Goal: Information Seeking & Learning: Learn about a topic

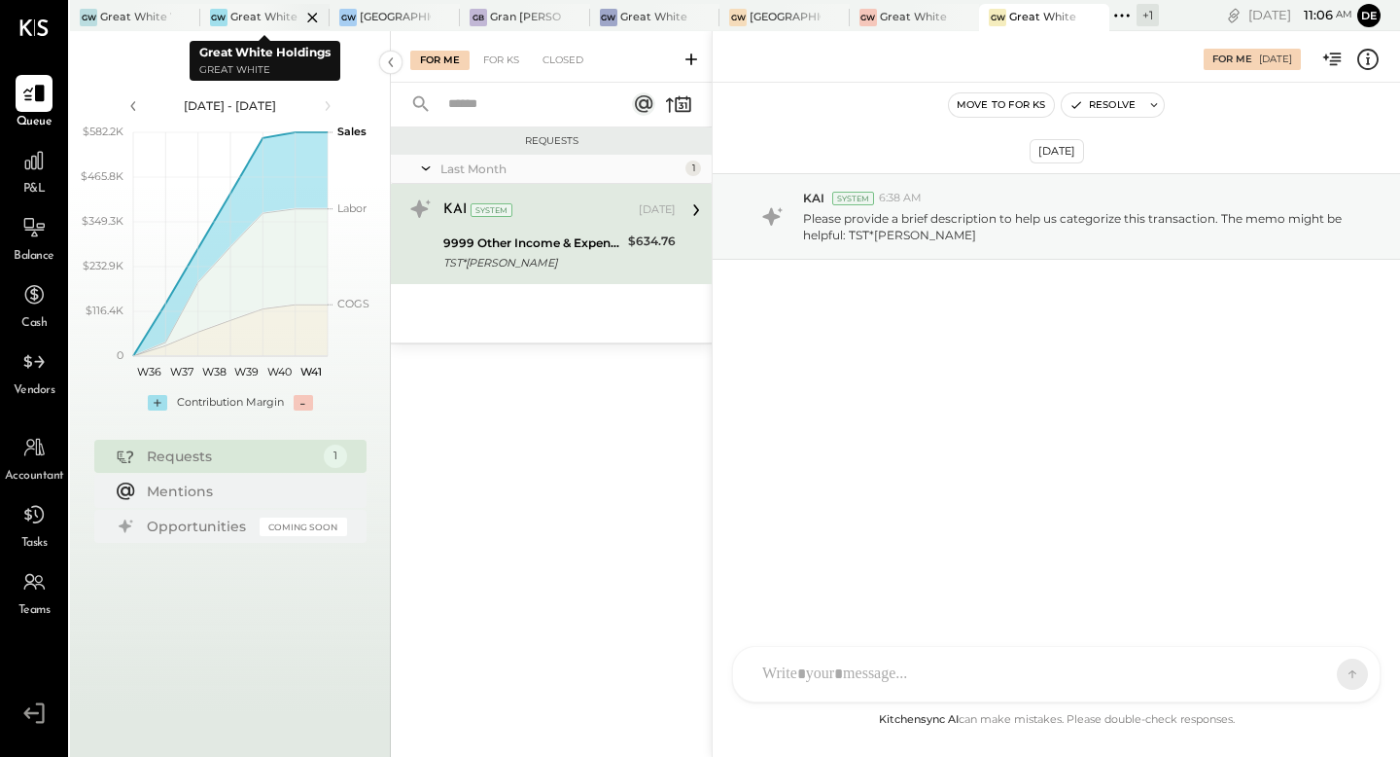
click at [270, 12] on div at bounding box center [296, 17] width 68 height 26
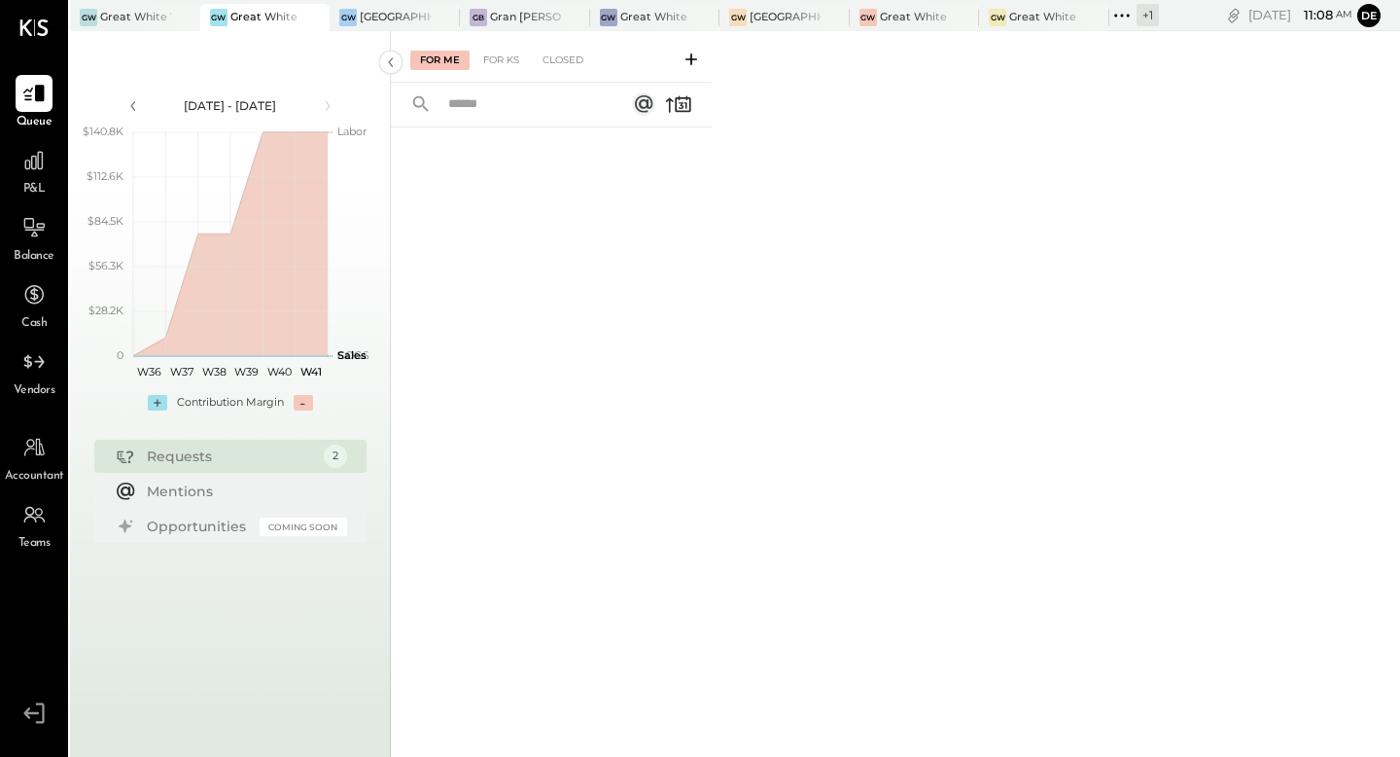
click at [693, 57] on icon at bounding box center [691, 59] width 19 height 19
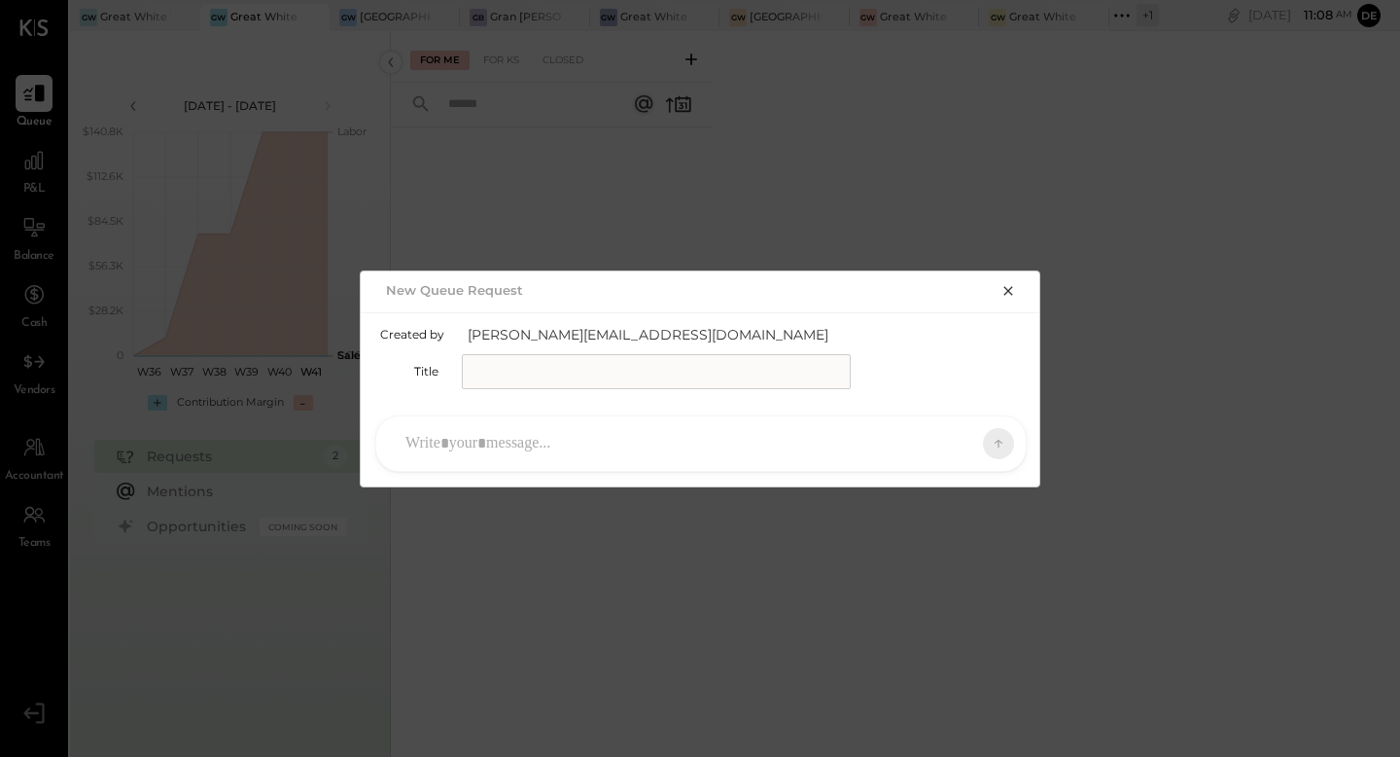
click at [504, 368] on input "text" at bounding box center [656, 371] width 389 height 35
type input "*****"
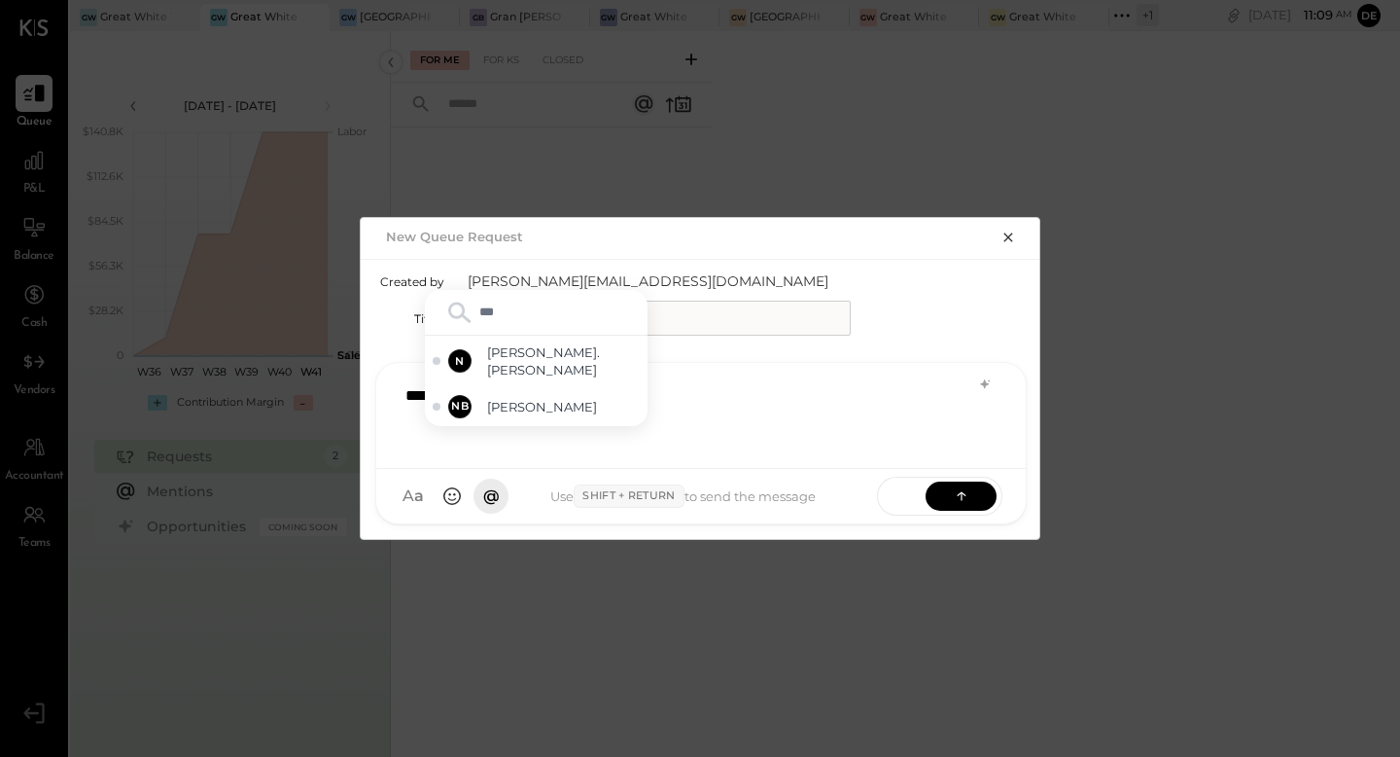
click at [754, 373] on div "****" at bounding box center [701, 416] width 650 height 106
click at [752, 375] on div "****" at bounding box center [701, 413] width 611 height 78
click at [523, 395] on div "****" at bounding box center [701, 413] width 611 height 78
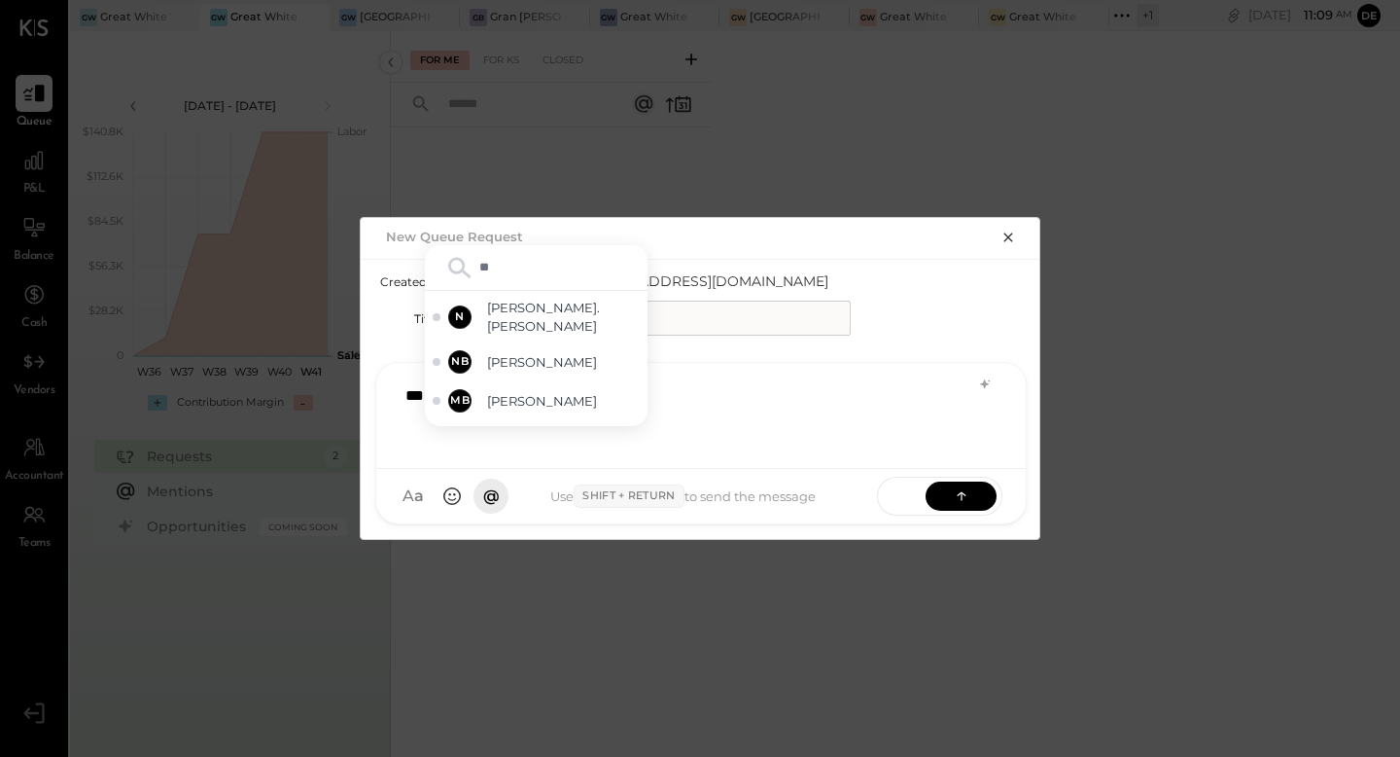
type input "*"
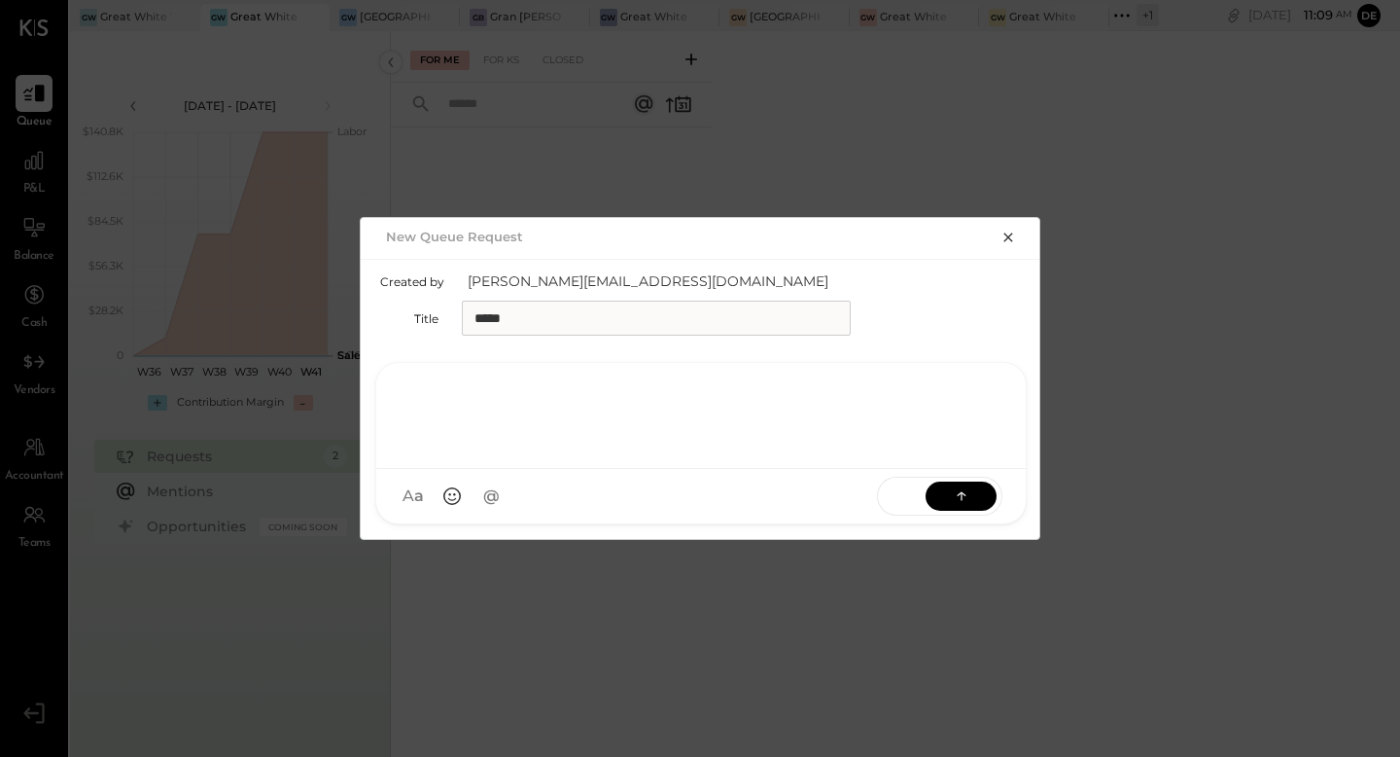
click at [1003, 230] on icon "button" at bounding box center [1009, 238] width 16 height 16
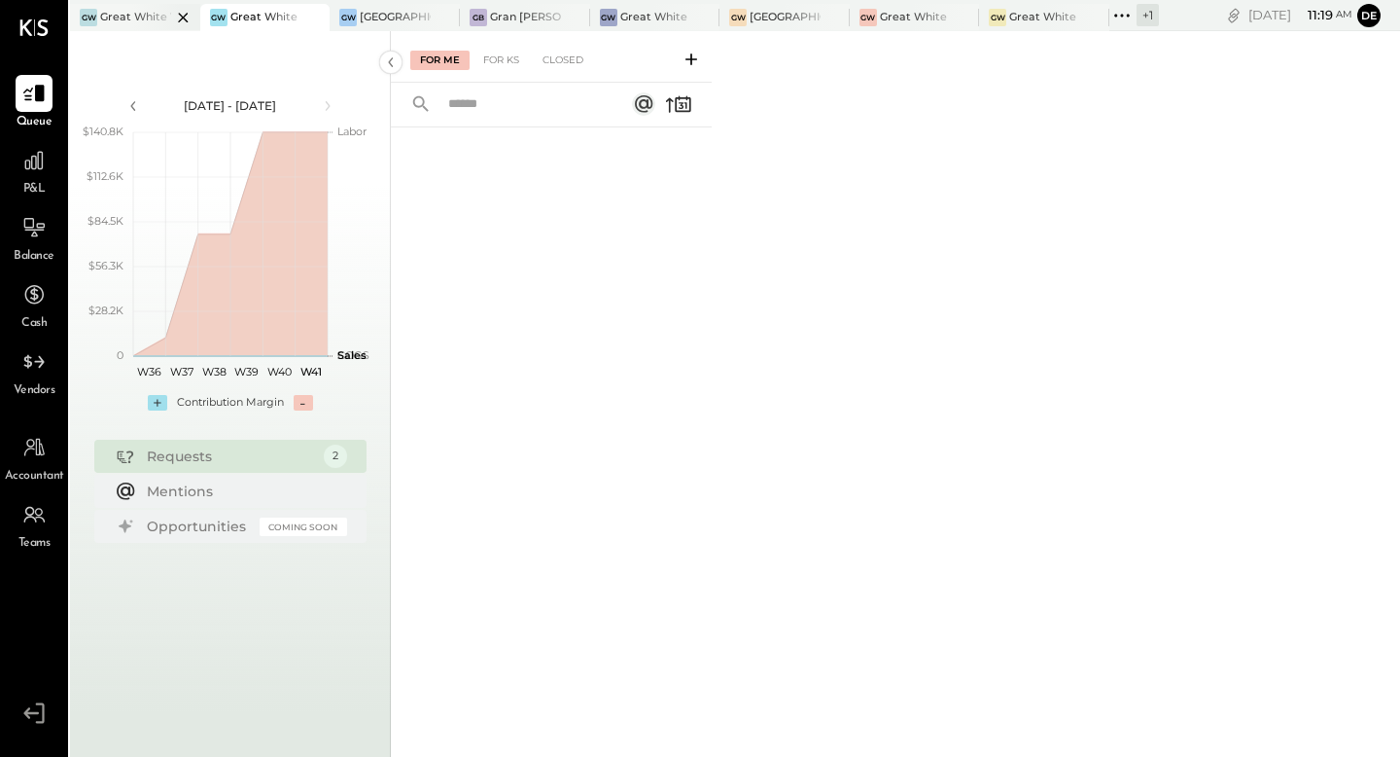
click at [150, 17] on div at bounding box center [166, 17] width 68 height 26
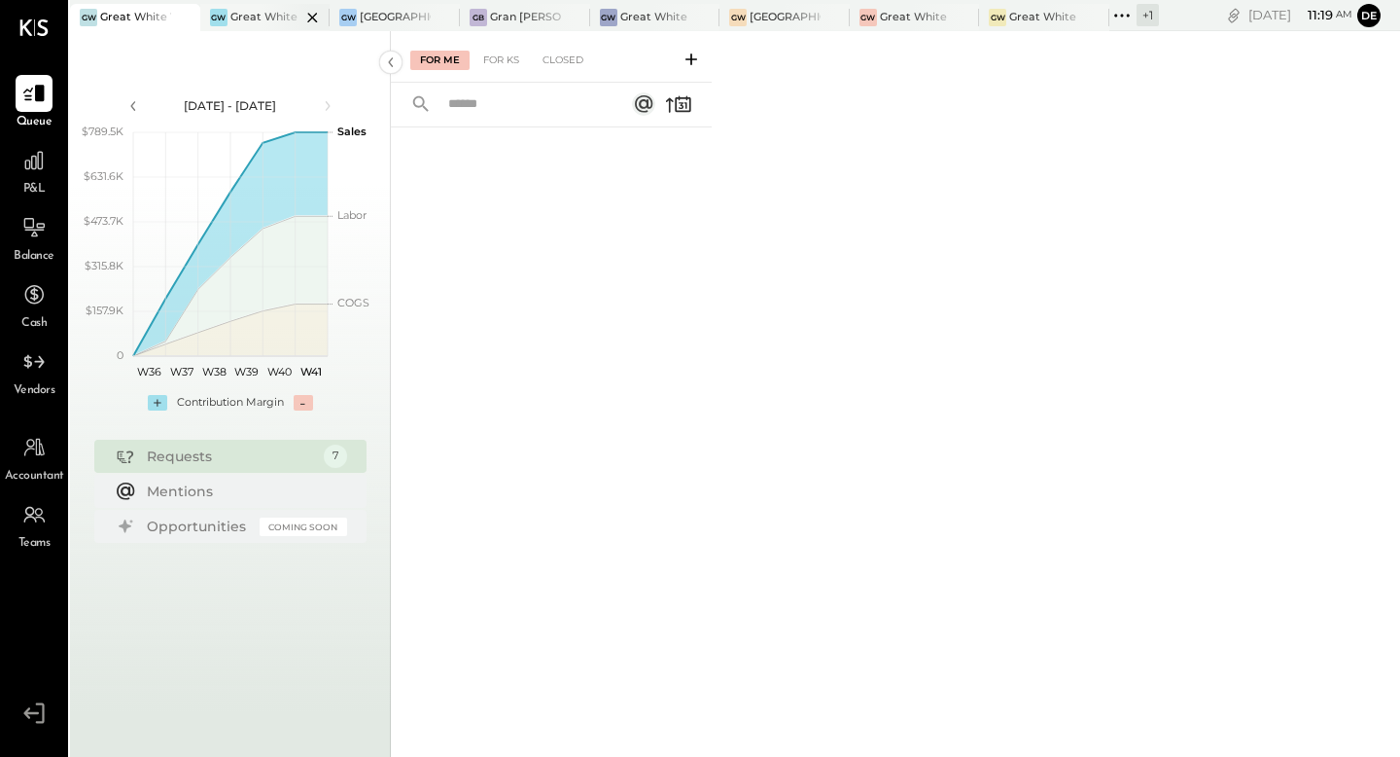
click at [245, 9] on div "GW Great White Holdings" at bounding box center [250, 18] width 101 height 18
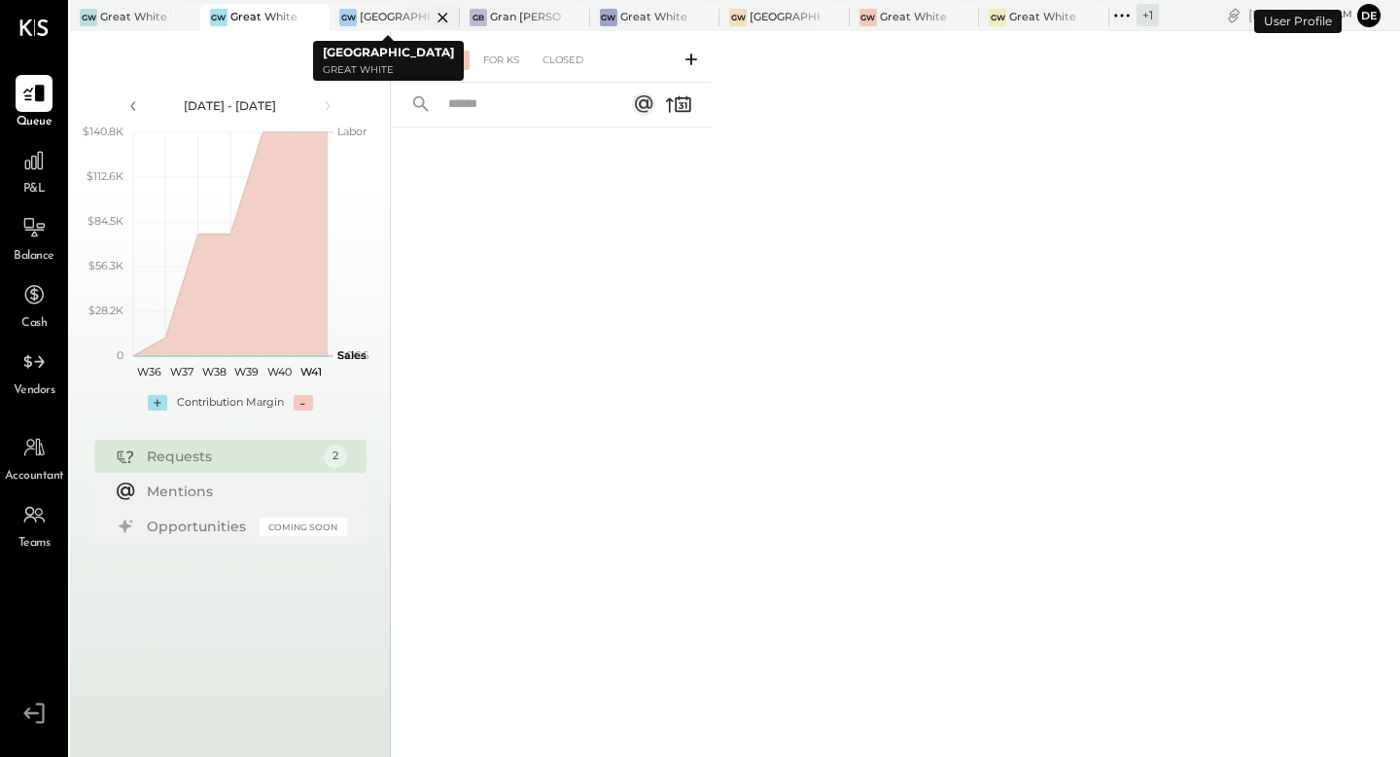
click at [385, 21] on div "[GEOGRAPHIC_DATA]" at bounding box center [395, 18] width 71 height 16
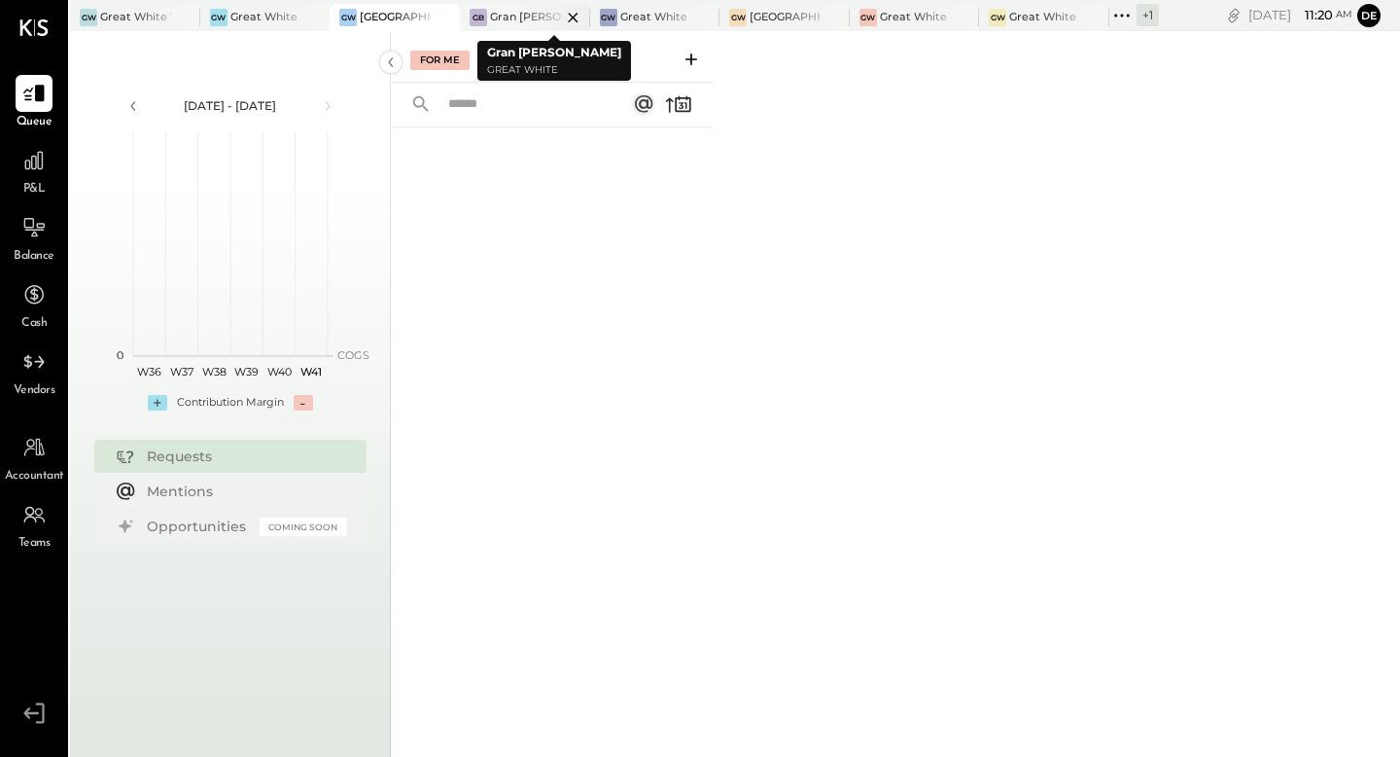
click at [504, 24] on div "Gran [PERSON_NAME]" at bounding box center [525, 18] width 71 height 16
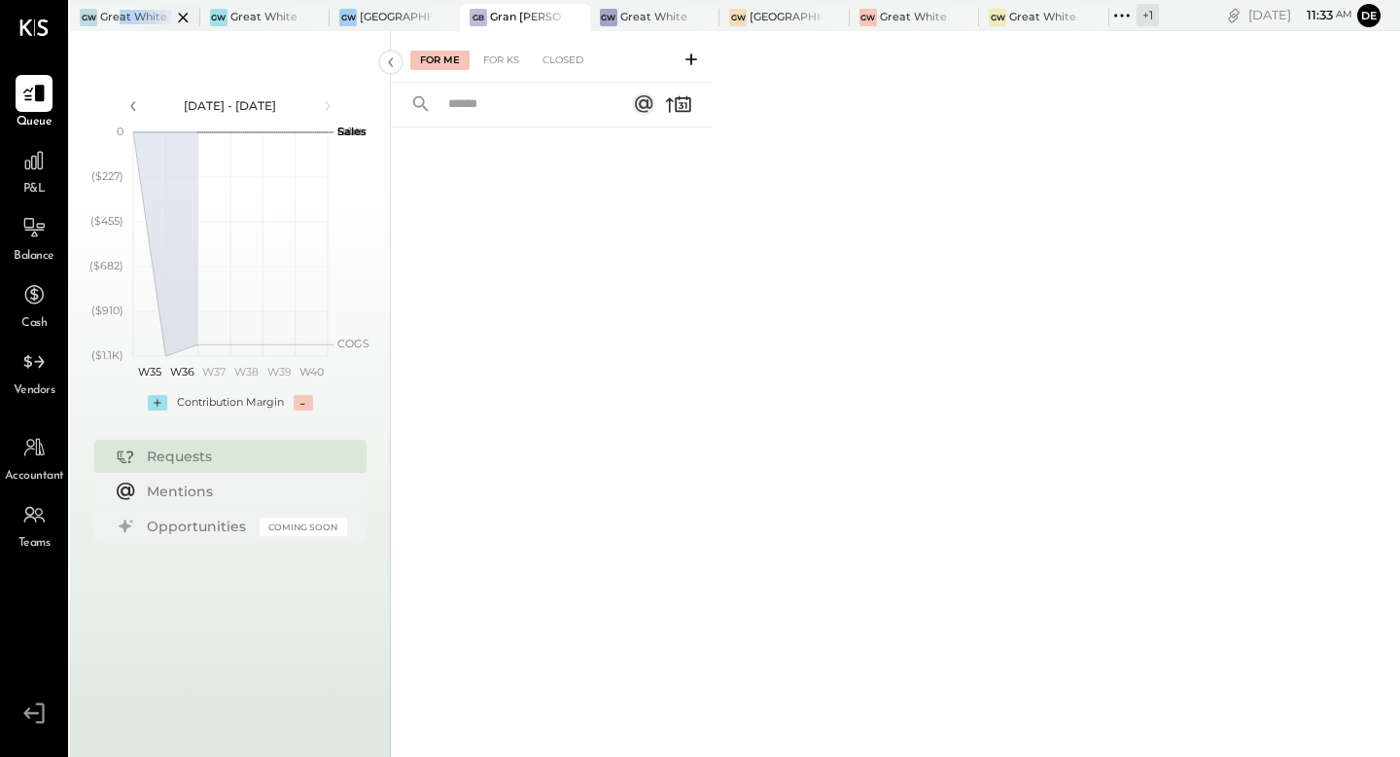
click at [119, 24] on div "GW Great White Venice" at bounding box center [120, 18] width 101 height 18
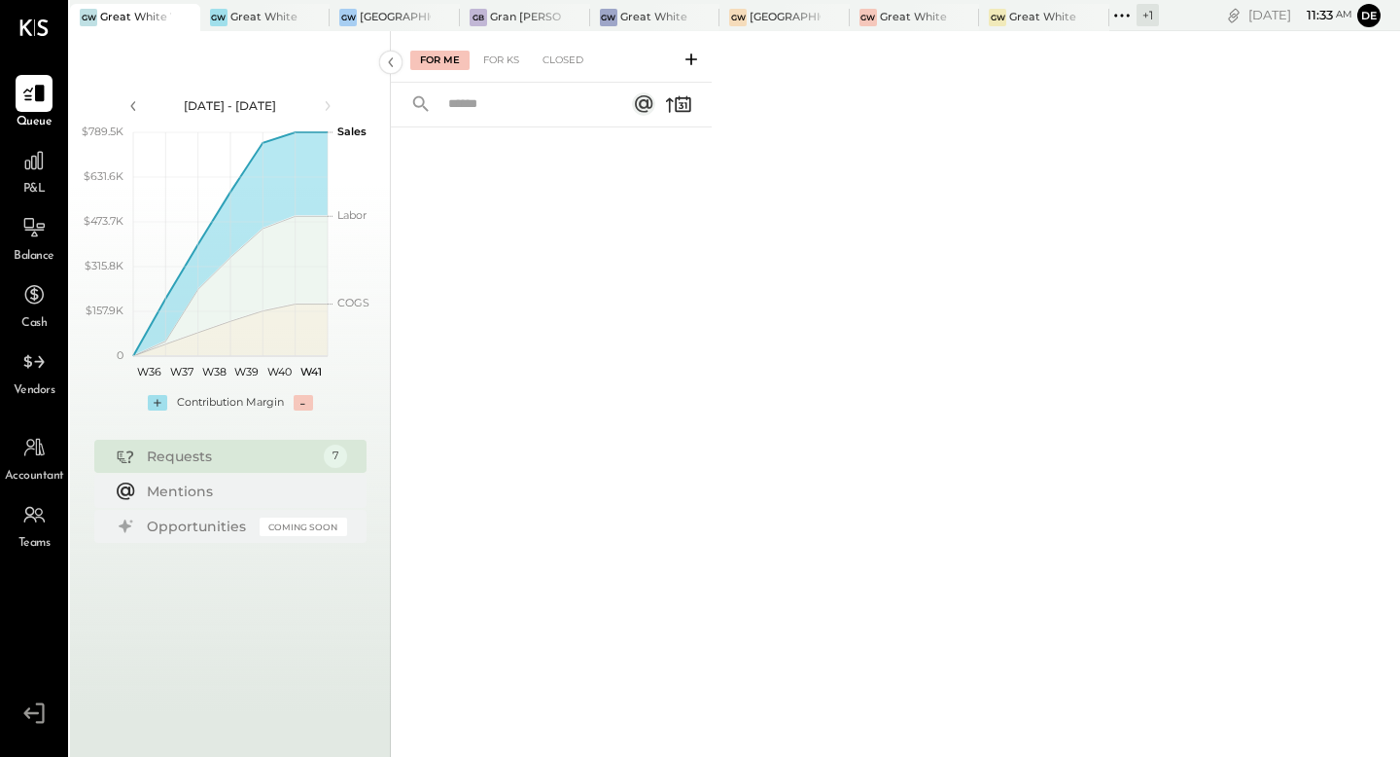
click at [53, 165] on div "P&L" at bounding box center [34, 170] width 56 height 56
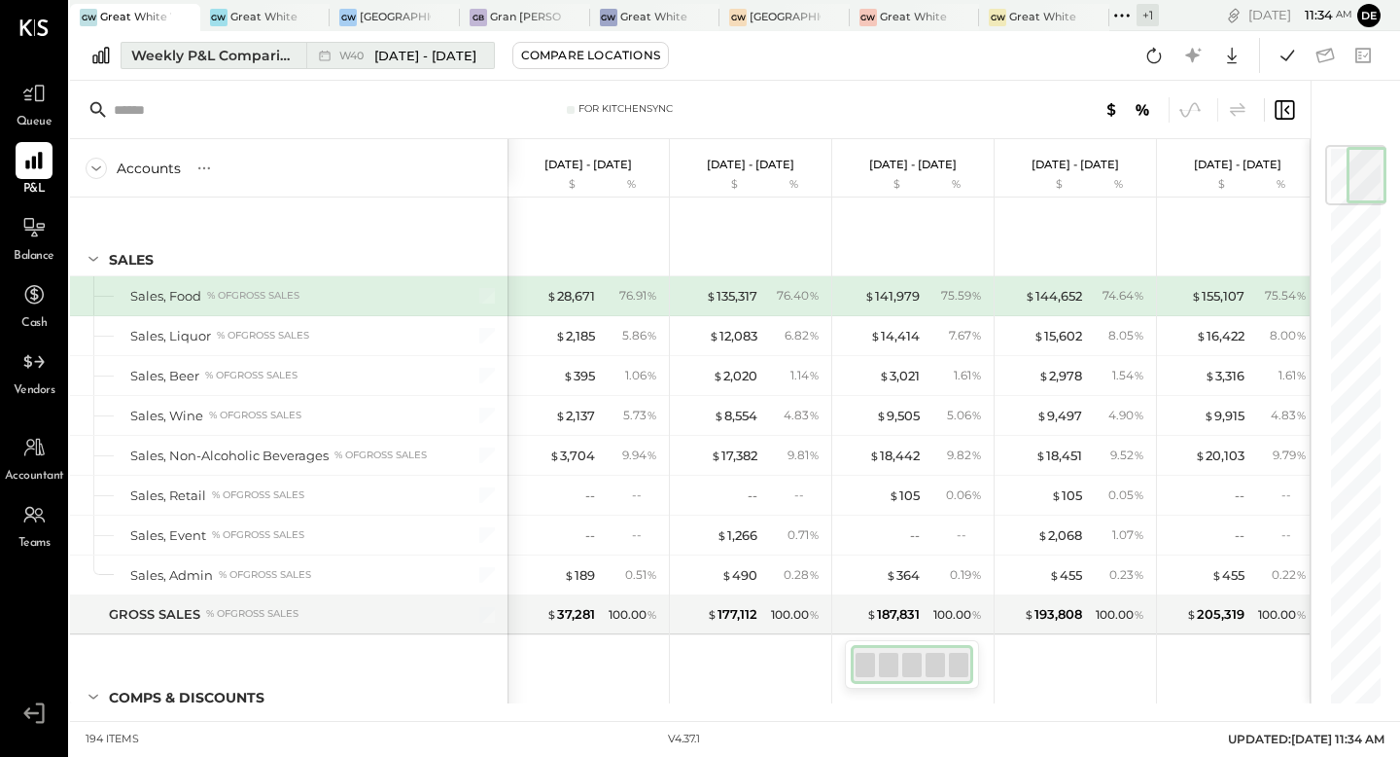
click at [246, 61] on div "Weekly P&L Comparison" at bounding box center [212, 55] width 163 height 19
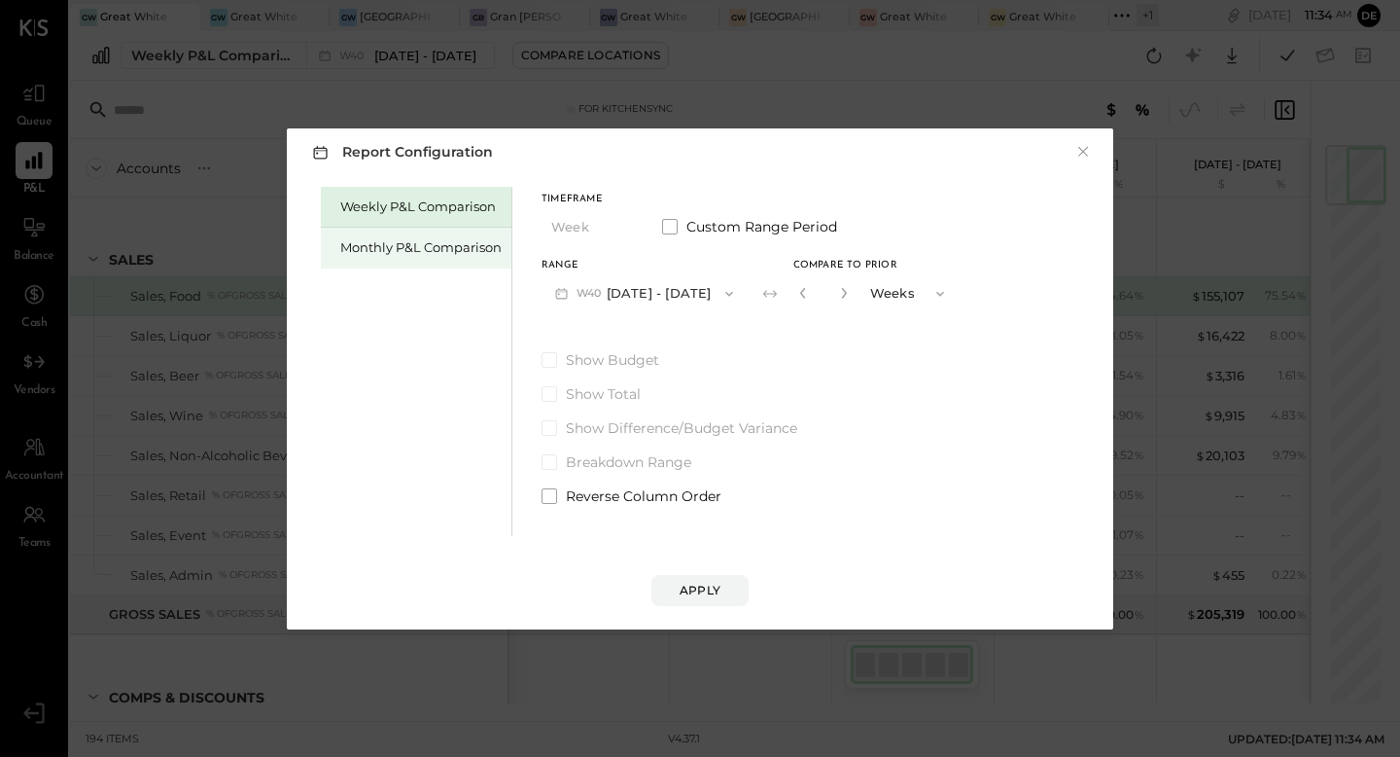
click at [415, 252] on div "Monthly P&L Comparison" at bounding box center [420, 247] width 161 height 18
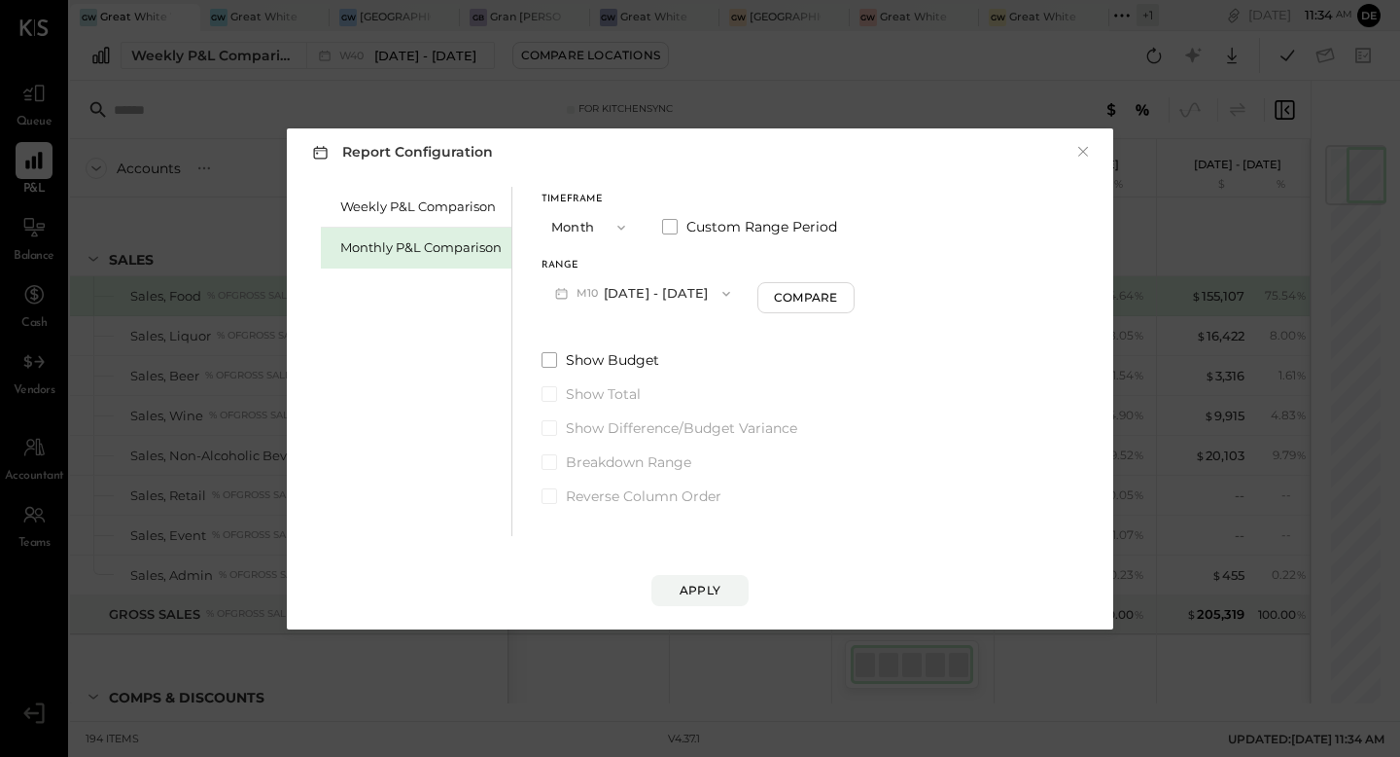
click at [640, 298] on button "M10 [DATE] - [DATE]" at bounding box center [643, 293] width 202 height 36
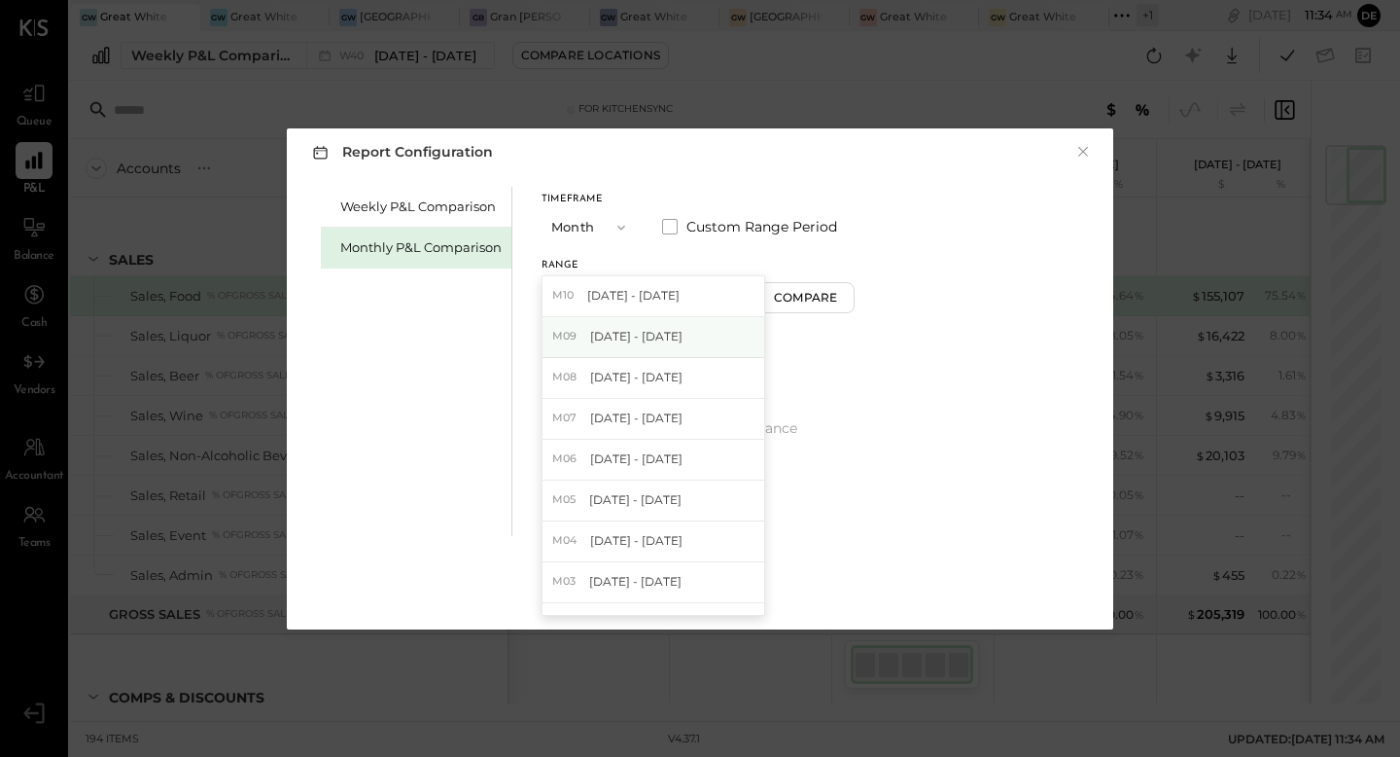
click at [645, 335] on span "[DATE] - [DATE]" at bounding box center [636, 336] width 92 height 17
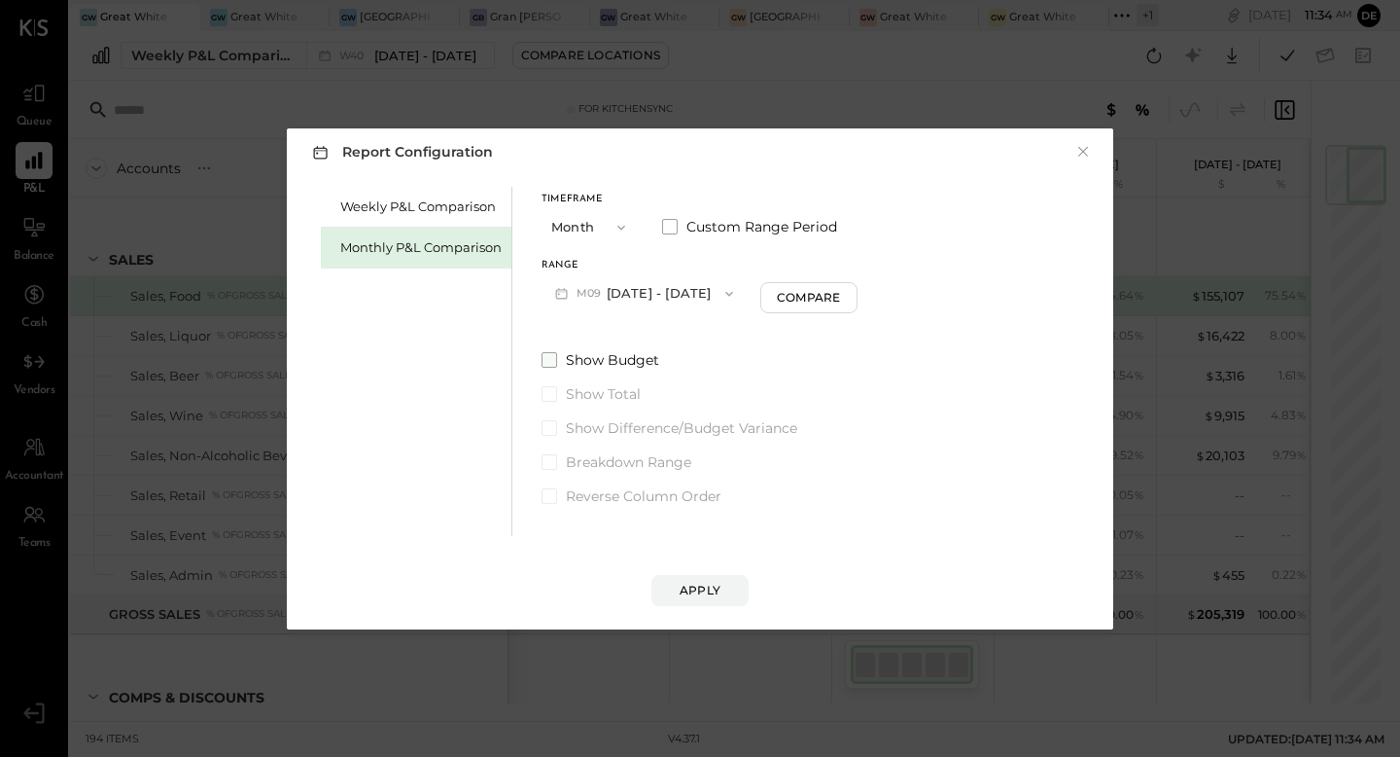
click at [615, 353] on span "Show Budget" at bounding box center [612, 359] width 93 height 19
click at [610, 353] on span "Show Budget" at bounding box center [614, 359] width 97 height 19
click at [585, 353] on span "Show Budget" at bounding box center [612, 359] width 93 height 19
click at [560, 424] on label "Show Difference/Budget Variance" at bounding box center [700, 427] width 316 height 19
click at [691, 588] on div "Apply" at bounding box center [700, 590] width 41 height 17
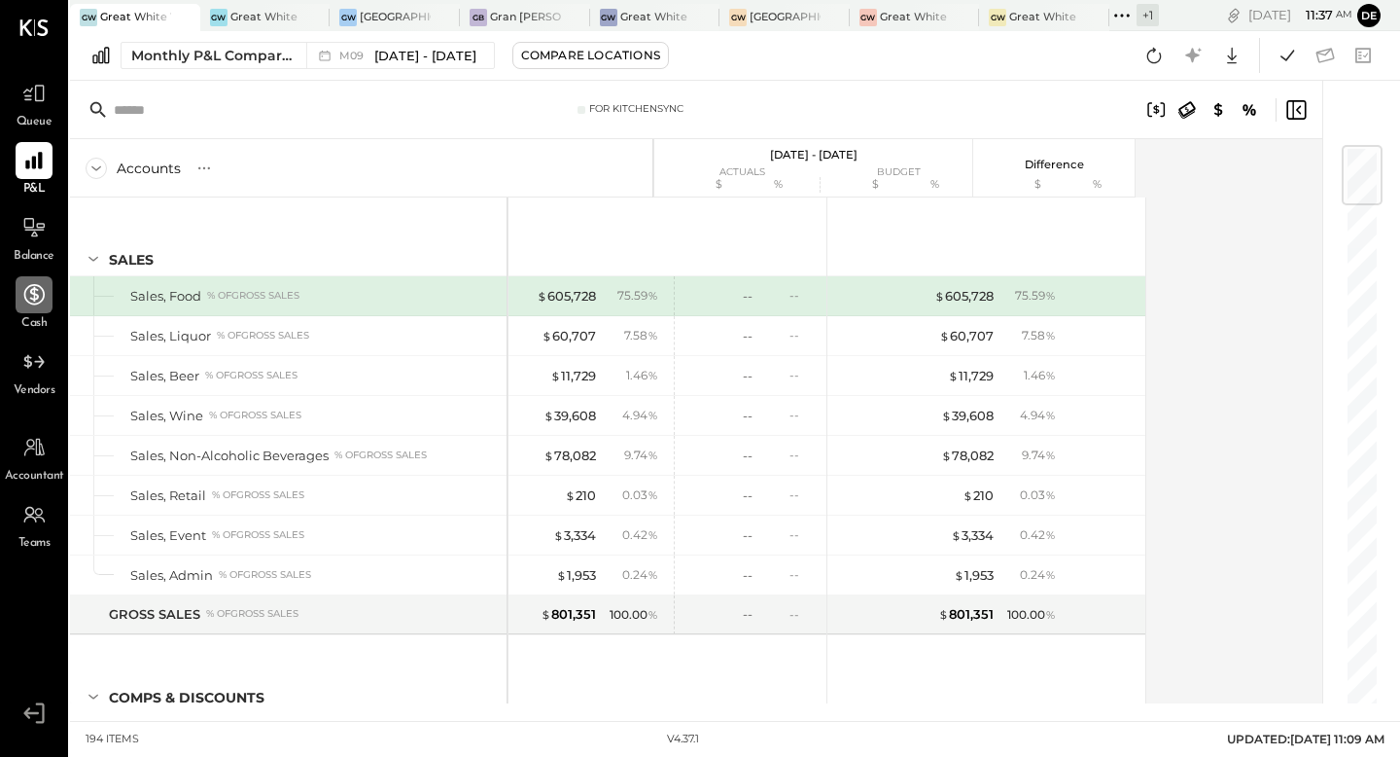
click at [35, 292] on icon at bounding box center [33, 294] width 25 height 25
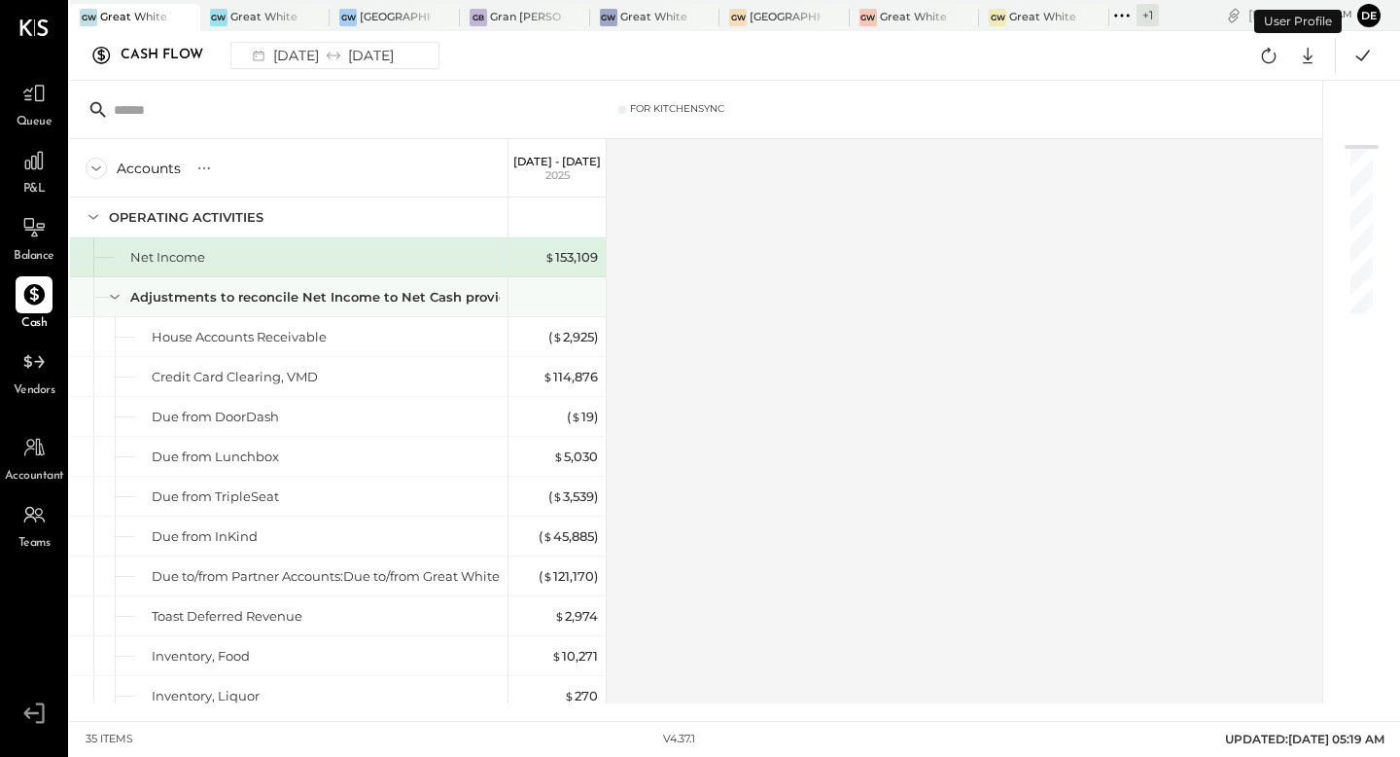
scroll to position [3, 0]
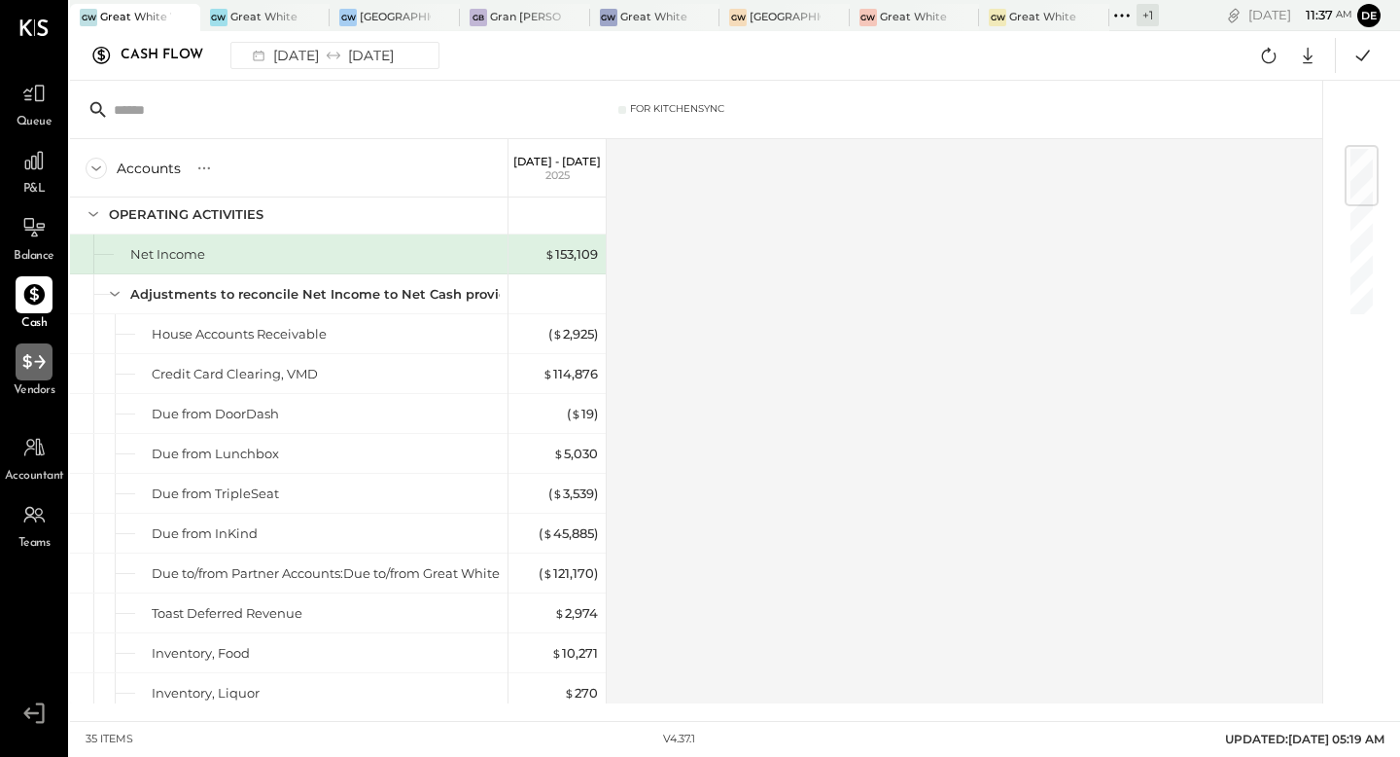
click at [48, 362] on div at bounding box center [34, 361] width 37 height 37
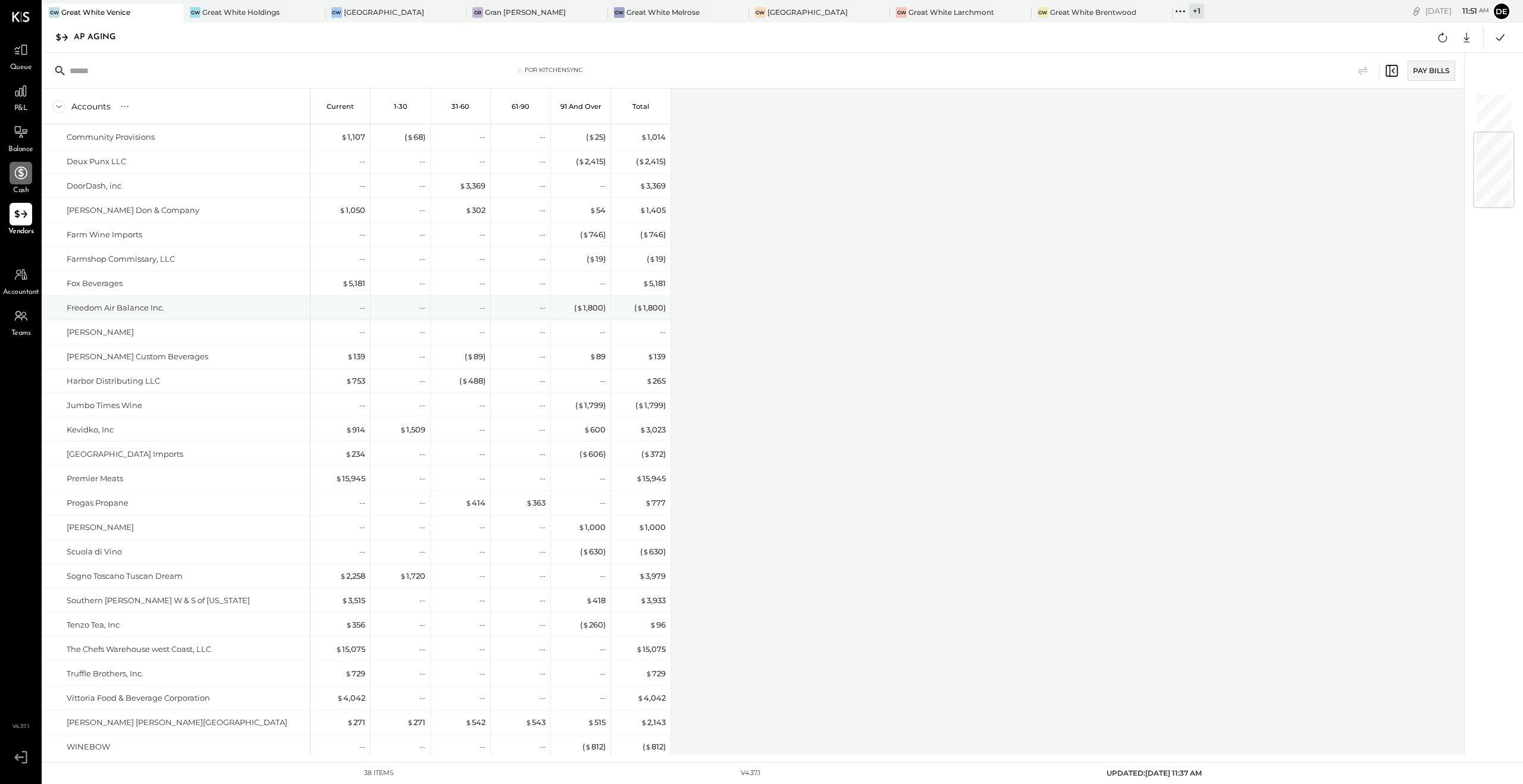
scroll to position [325, 0]
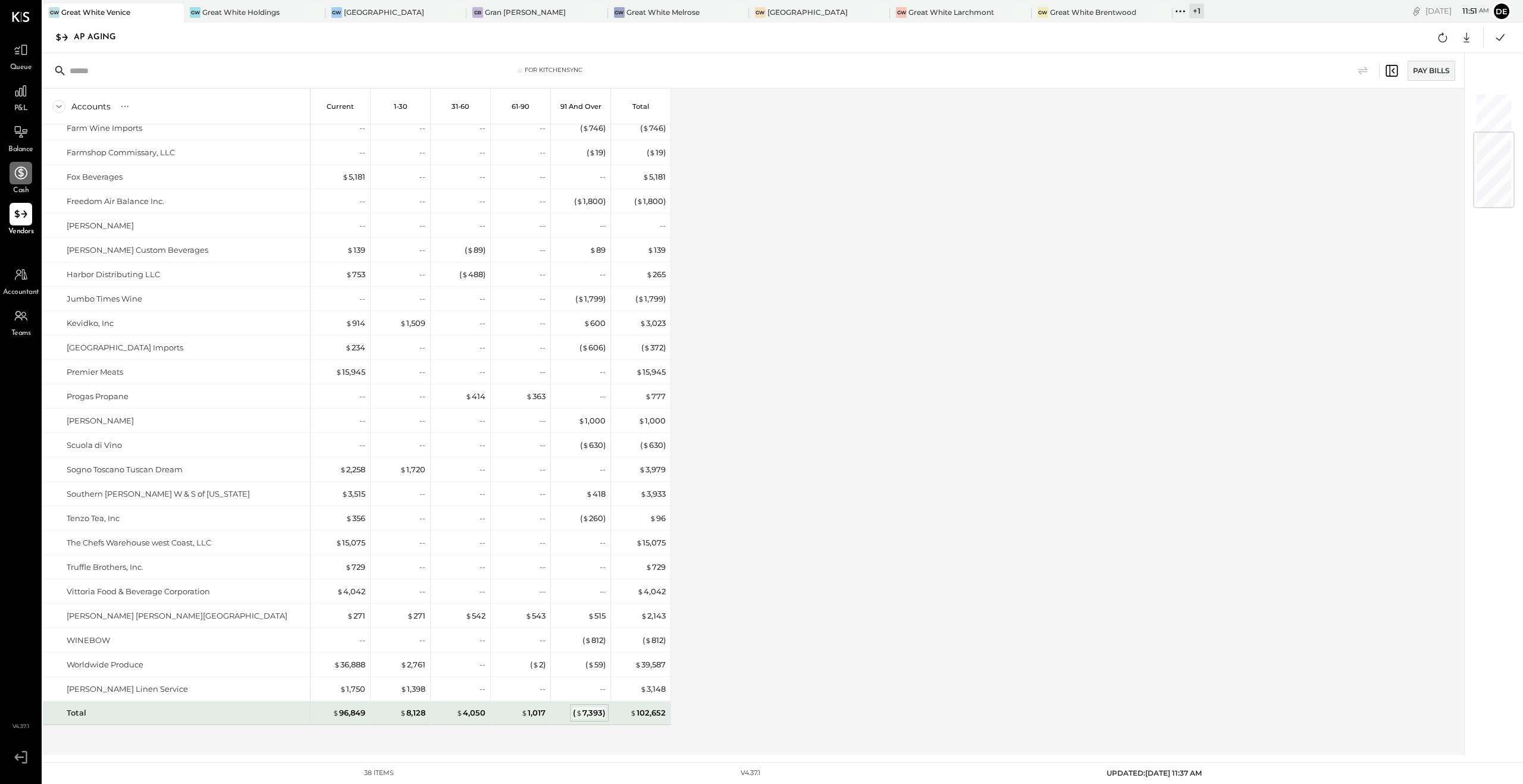
click at [595, 462] on div "( $ 7,393 )" at bounding box center [589, 712] width 32 height 11
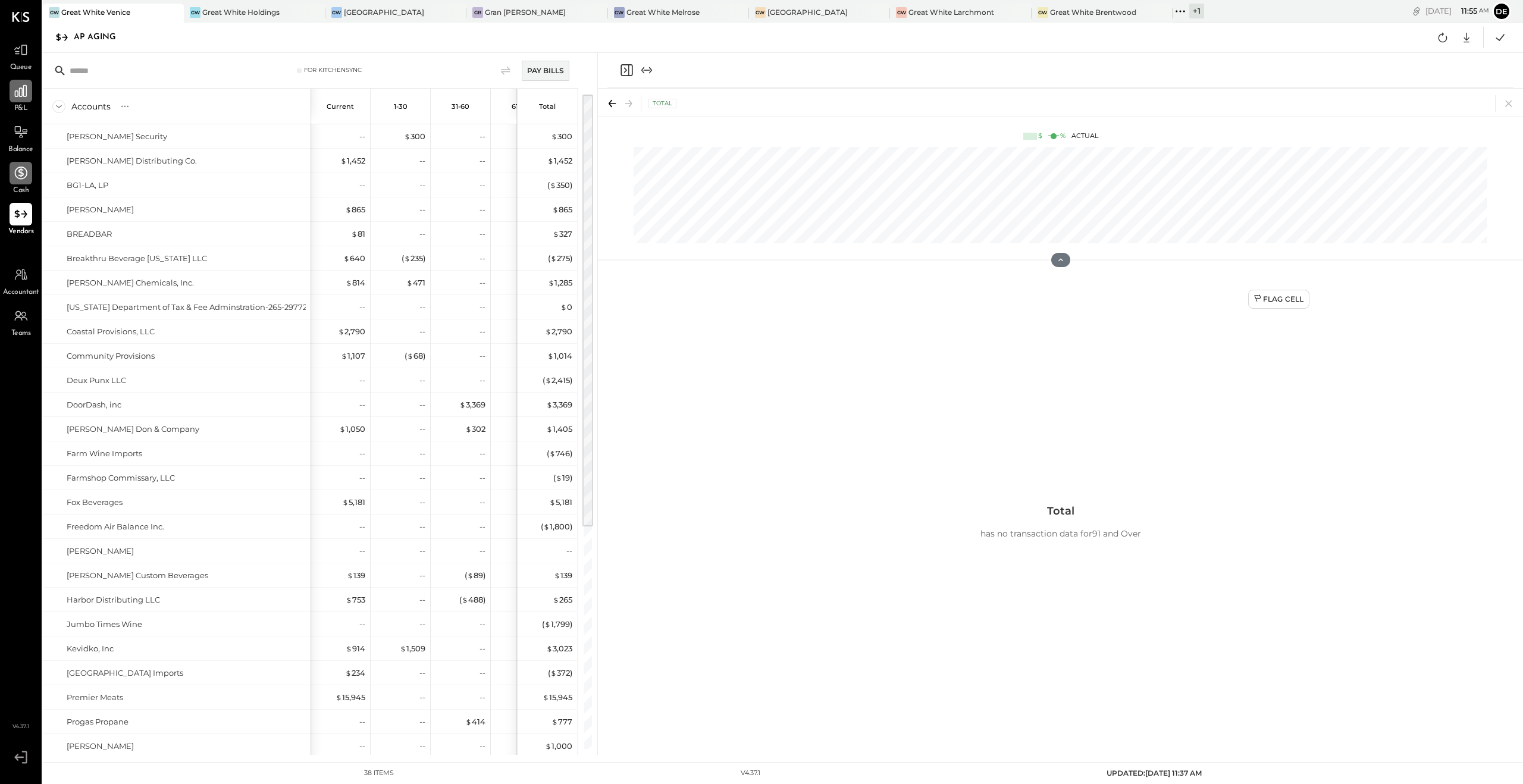
click at [30, 81] on div at bounding box center [21, 91] width 23 height 23
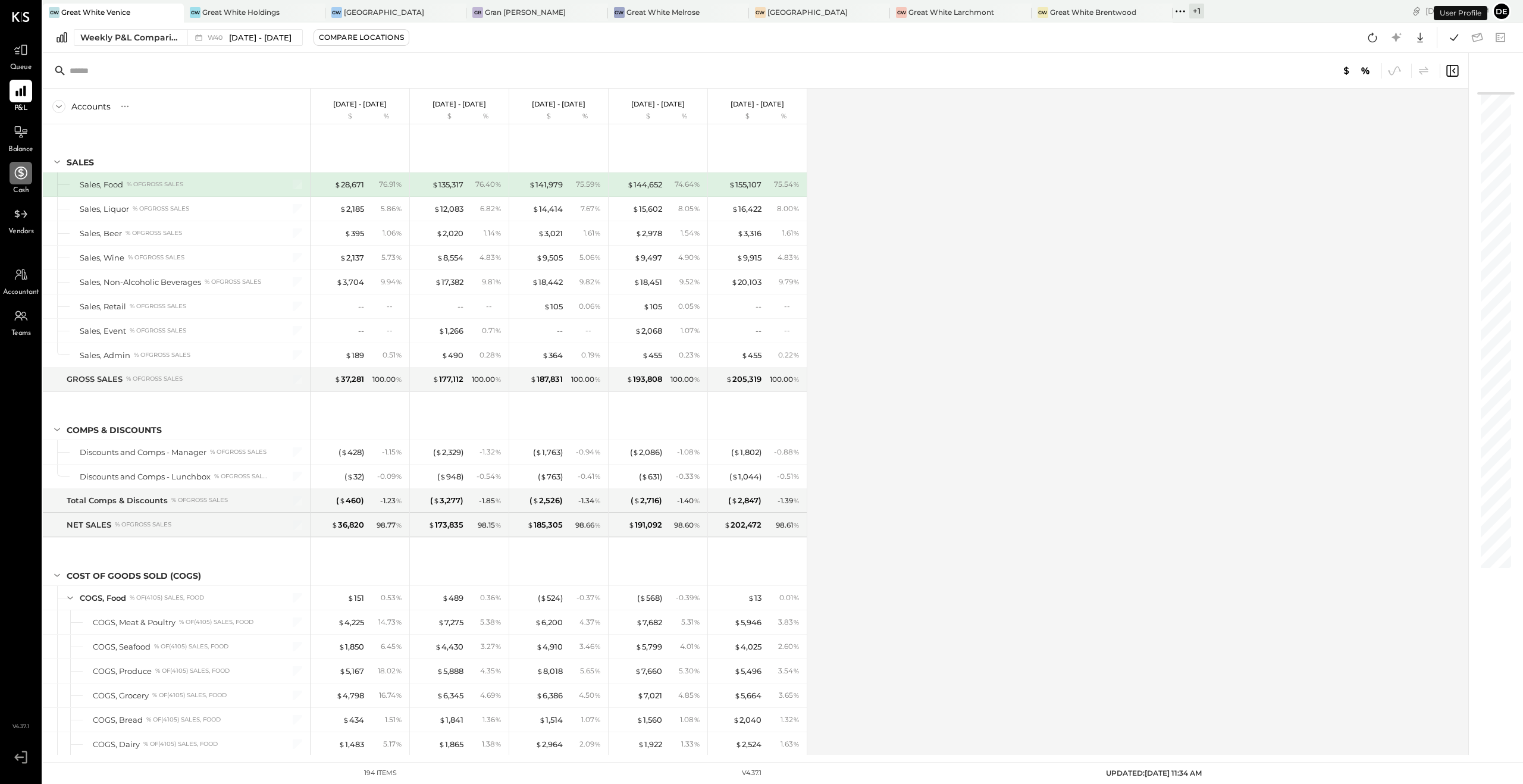
click at [34, 46] on div "Queue" at bounding box center [21, 56] width 34 height 34
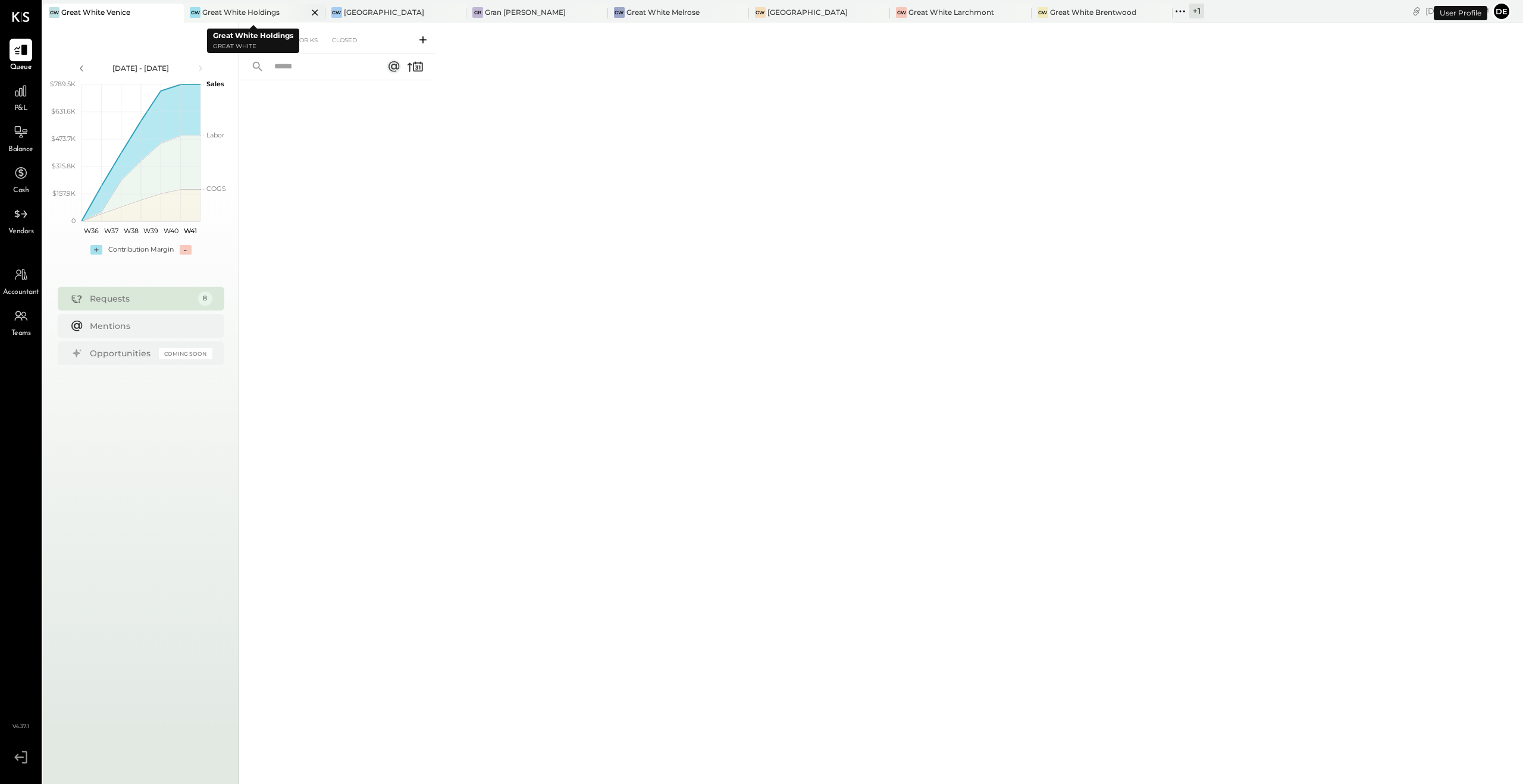
click at [265, 13] on div "Great White Holdings" at bounding box center [241, 12] width 77 height 10
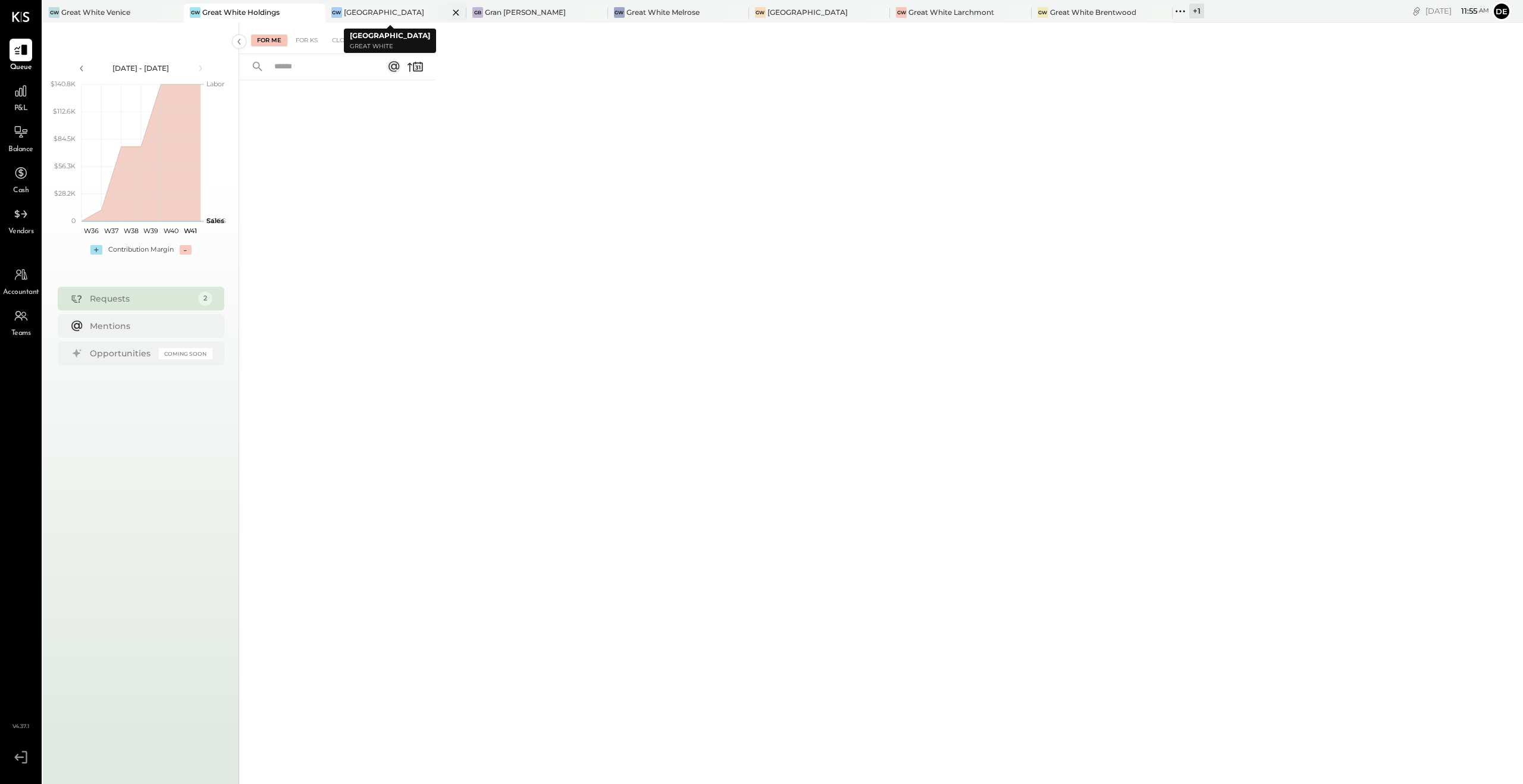
click at [404, 10] on div "[GEOGRAPHIC_DATA]" at bounding box center [384, 12] width 80 height 10
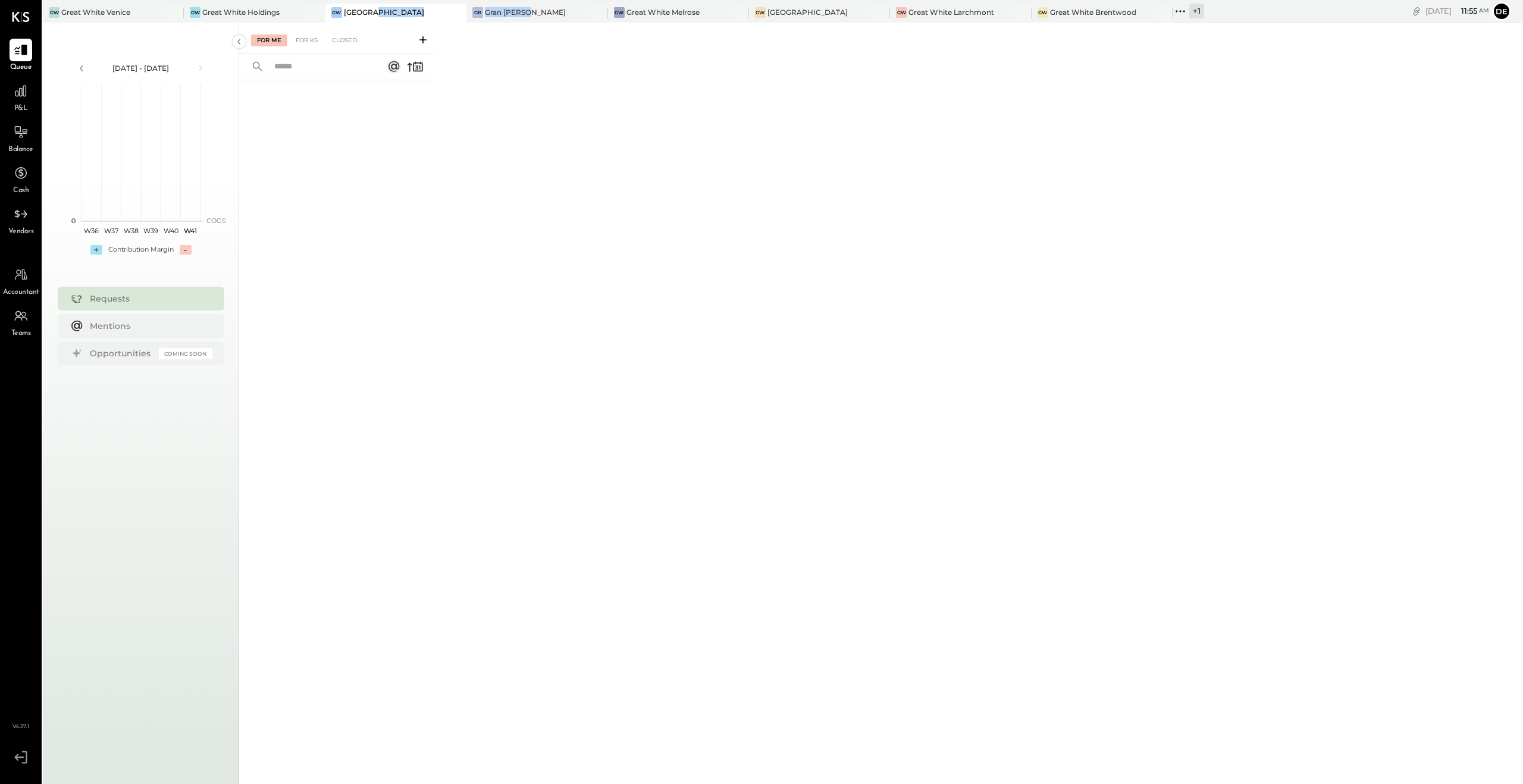
drag, startPoint x: 546, startPoint y: 15, endPoint x: 373, endPoint y: 17, distance: 173.0
click at [373, 17] on div "GW Great White Venice GW Great White Holdings GW [GEOGRAPHIC_DATA] [GEOGRAPHIC_…" at bounding box center [623, 11] width 1161 height 23
click at [556, 14] on div "GB Gran [PERSON_NAME]" at bounding box center [527, 13] width 123 height 11
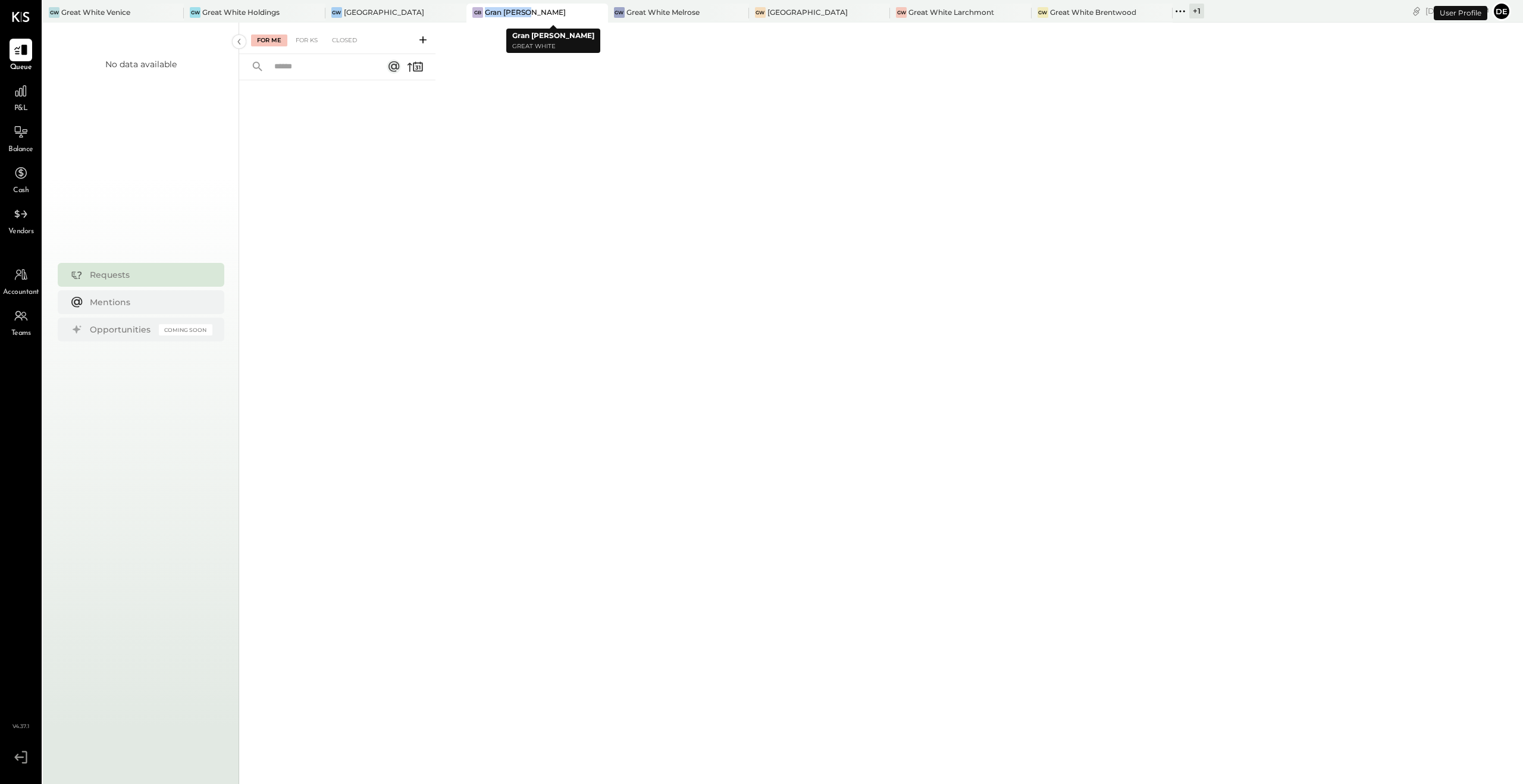
drag, startPoint x: 534, startPoint y: 17, endPoint x: 481, endPoint y: 15, distance: 53.0
click at [475, 16] on div "GB Gran [PERSON_NAME]" at bounding box center [527, 13] width 123 height 11
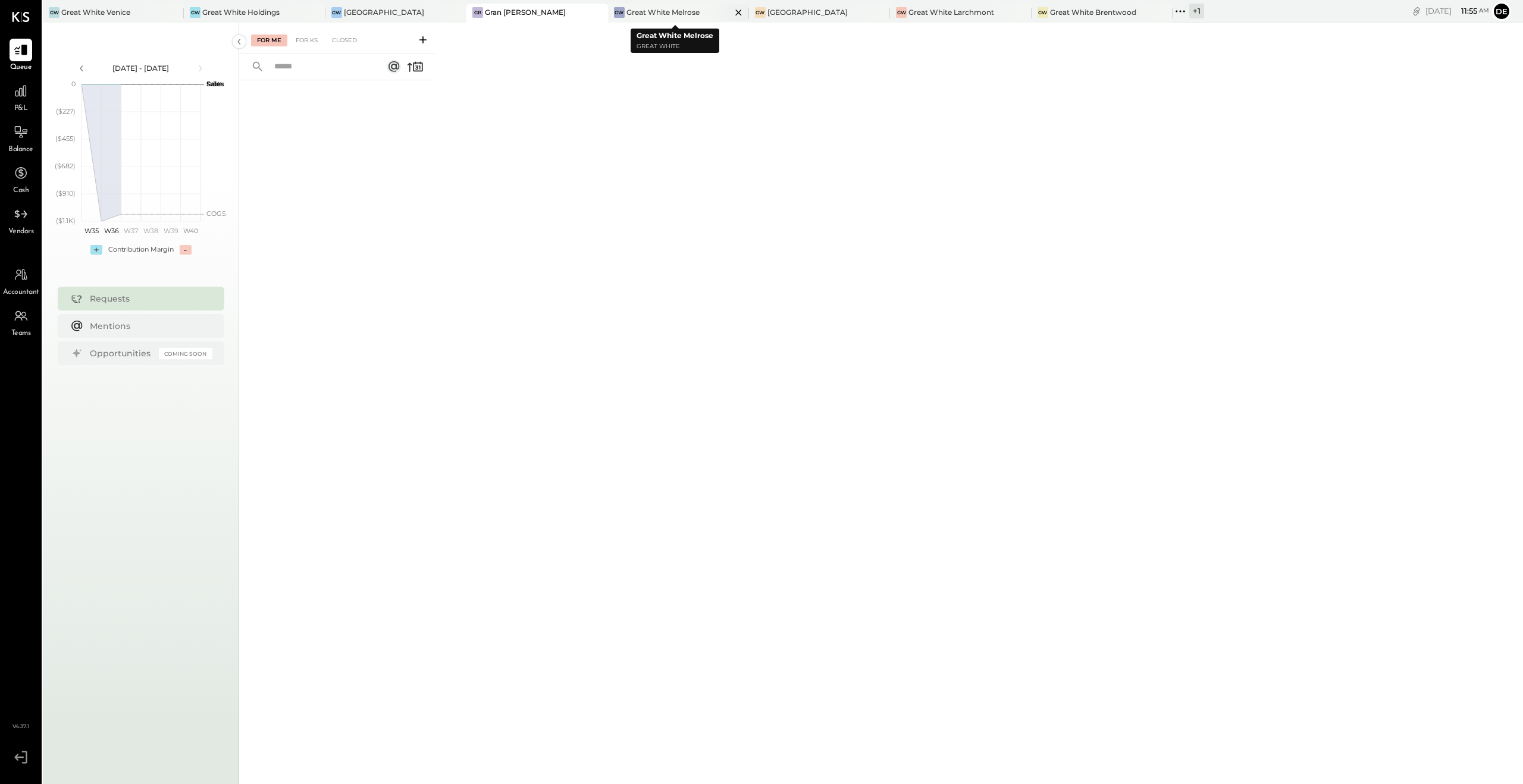
click at [658, 7] on div "Great White Melrose" at bounding box center [663, 12] width 73 height 10
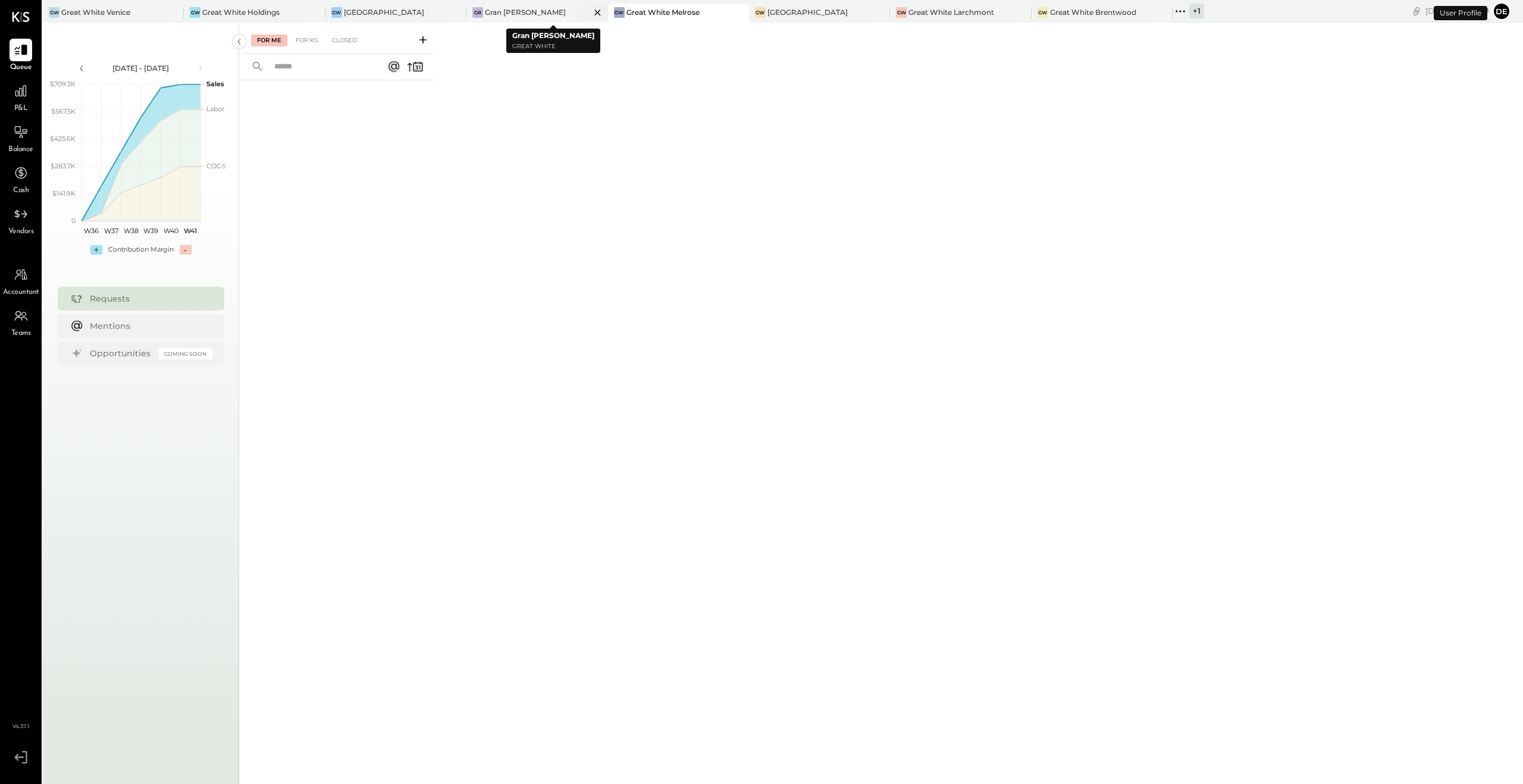
click at [595, 12] on icon at bounding box center [598, 13] width 6 height 6
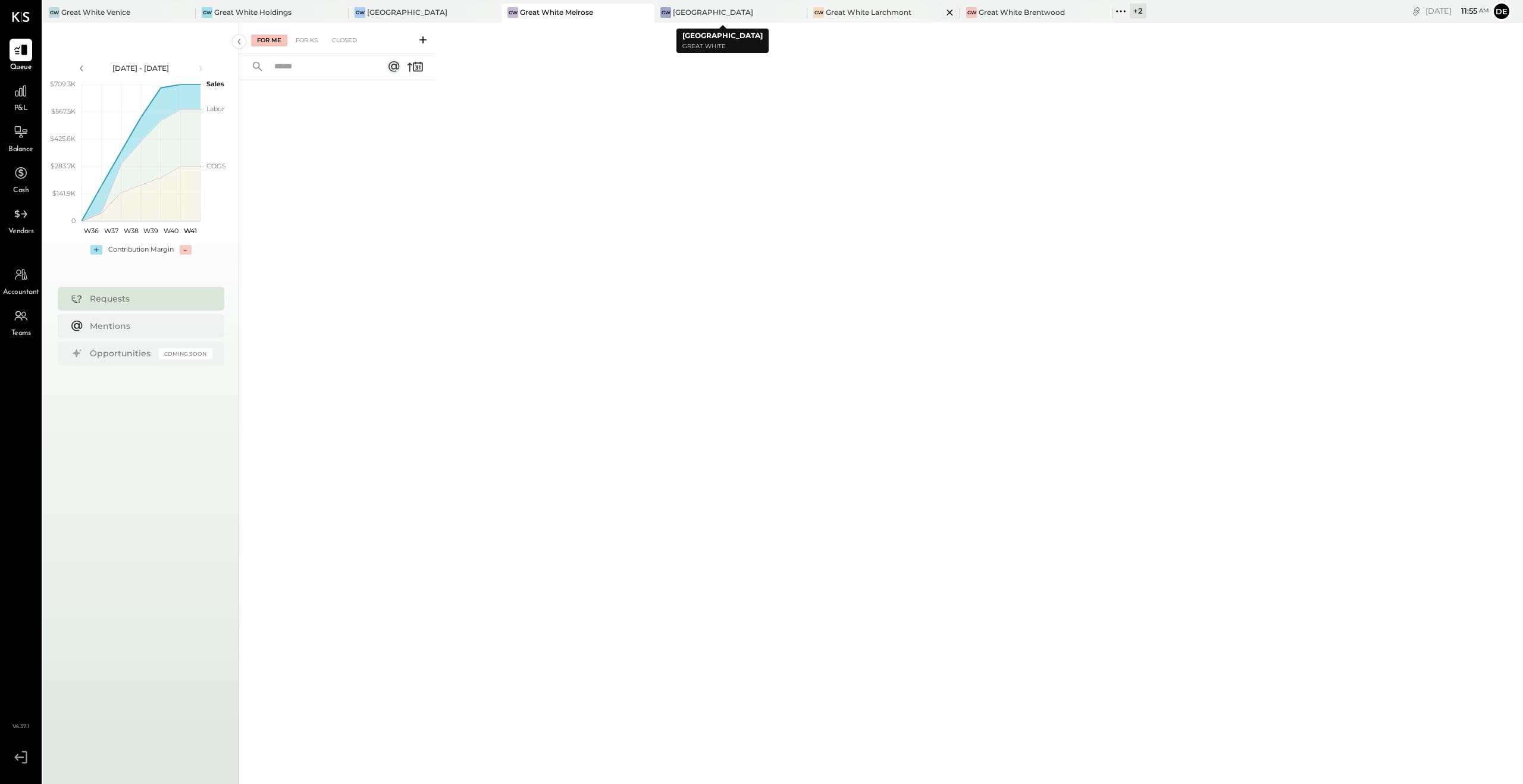
click at [856, 17] on div "GW Great White Larchmont" at bounding box center [875, 13] width 135 height 11
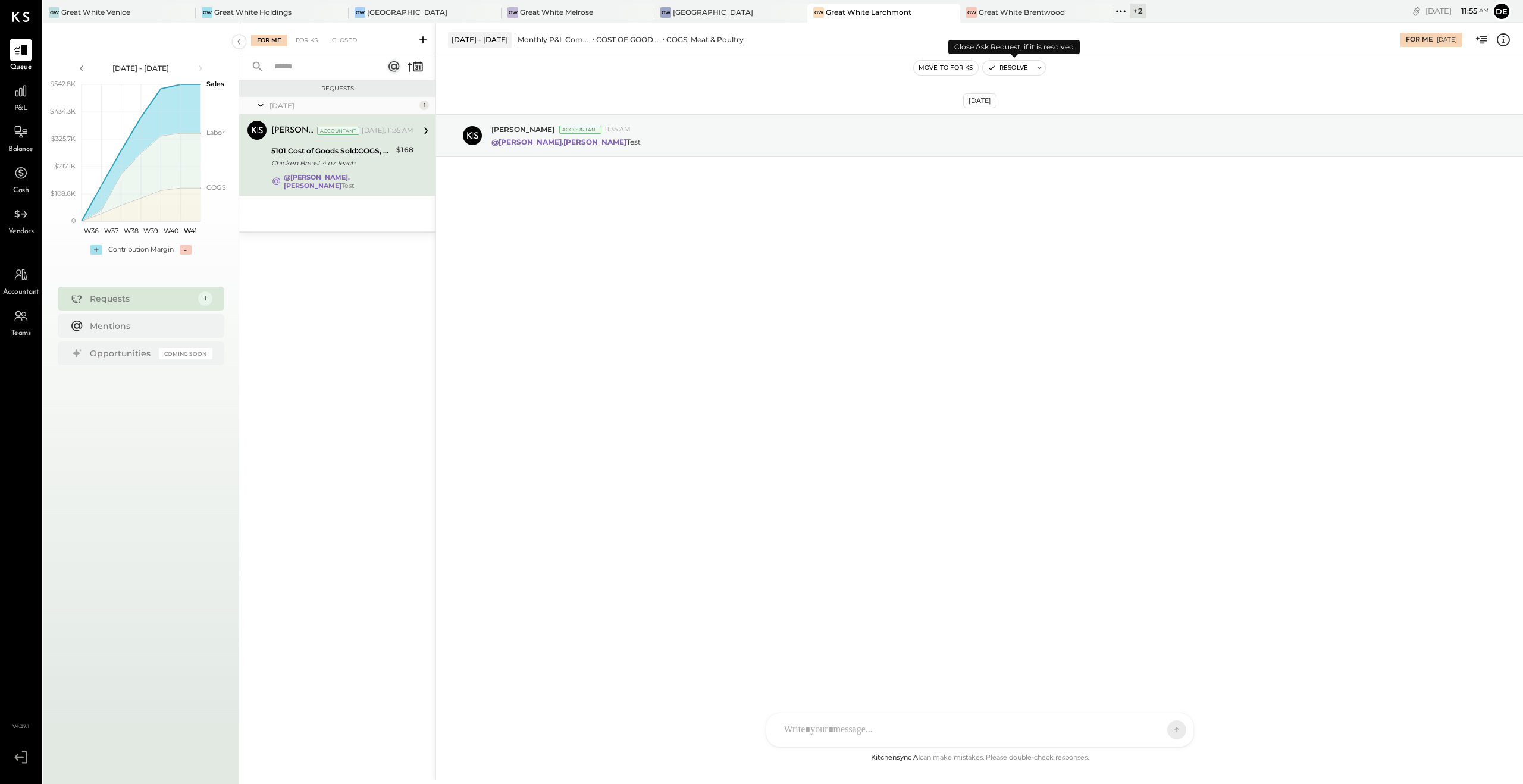
click at [856, 68] on button "Resolve" at bounding box center [1008, 67] width 50 height 14
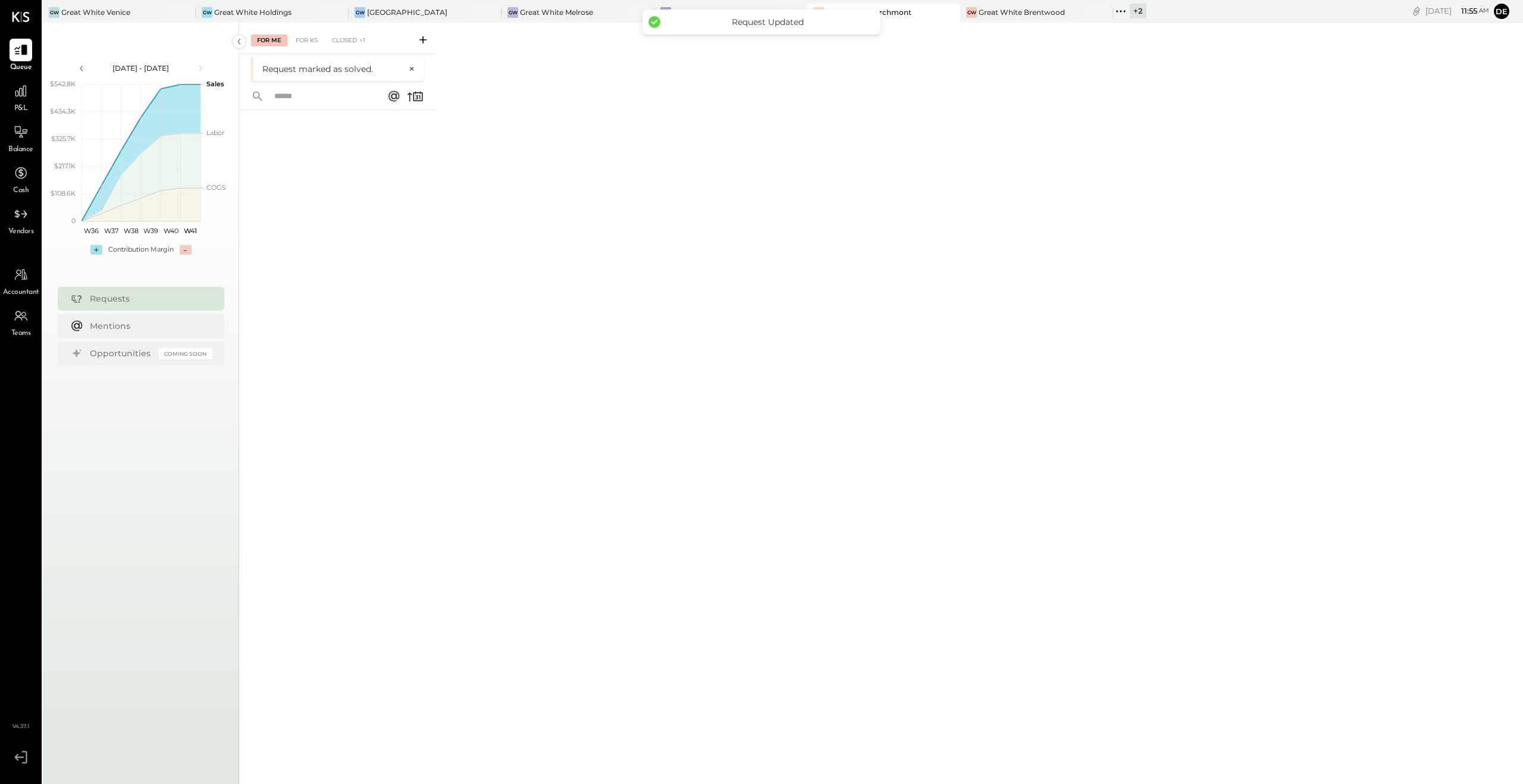
click at [681, 10] on div "Request Updated" at bounding box center [761, 22] width 238 height 25
click at [681, 6] on div "GW [GEOGRAPHIC_DATA]" at bounding box center [731, 13] width 153 height 19
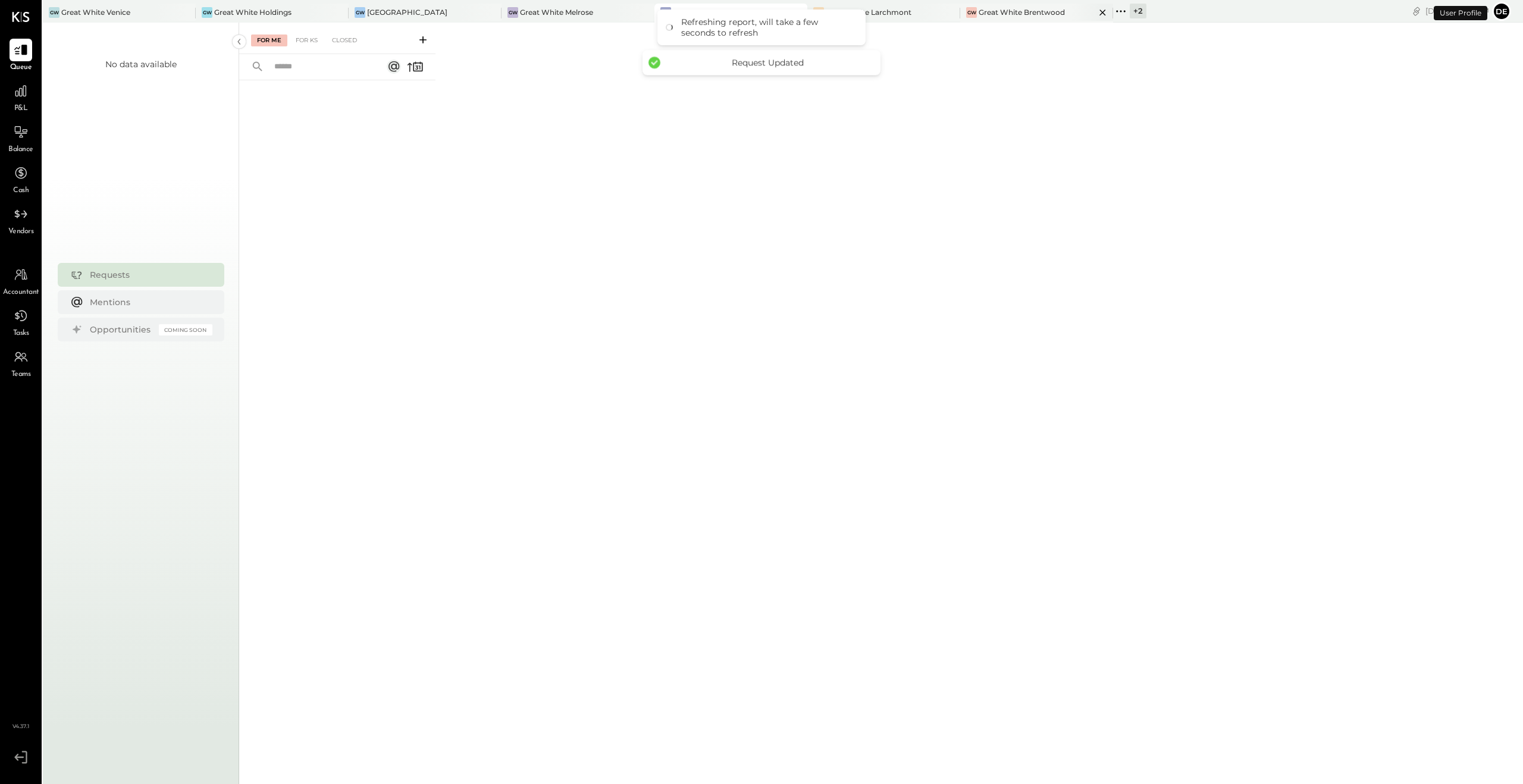
click at [856, 17] on div "GW Great White Brentwood" at bounding box center [1037, 13] width 153 height 19
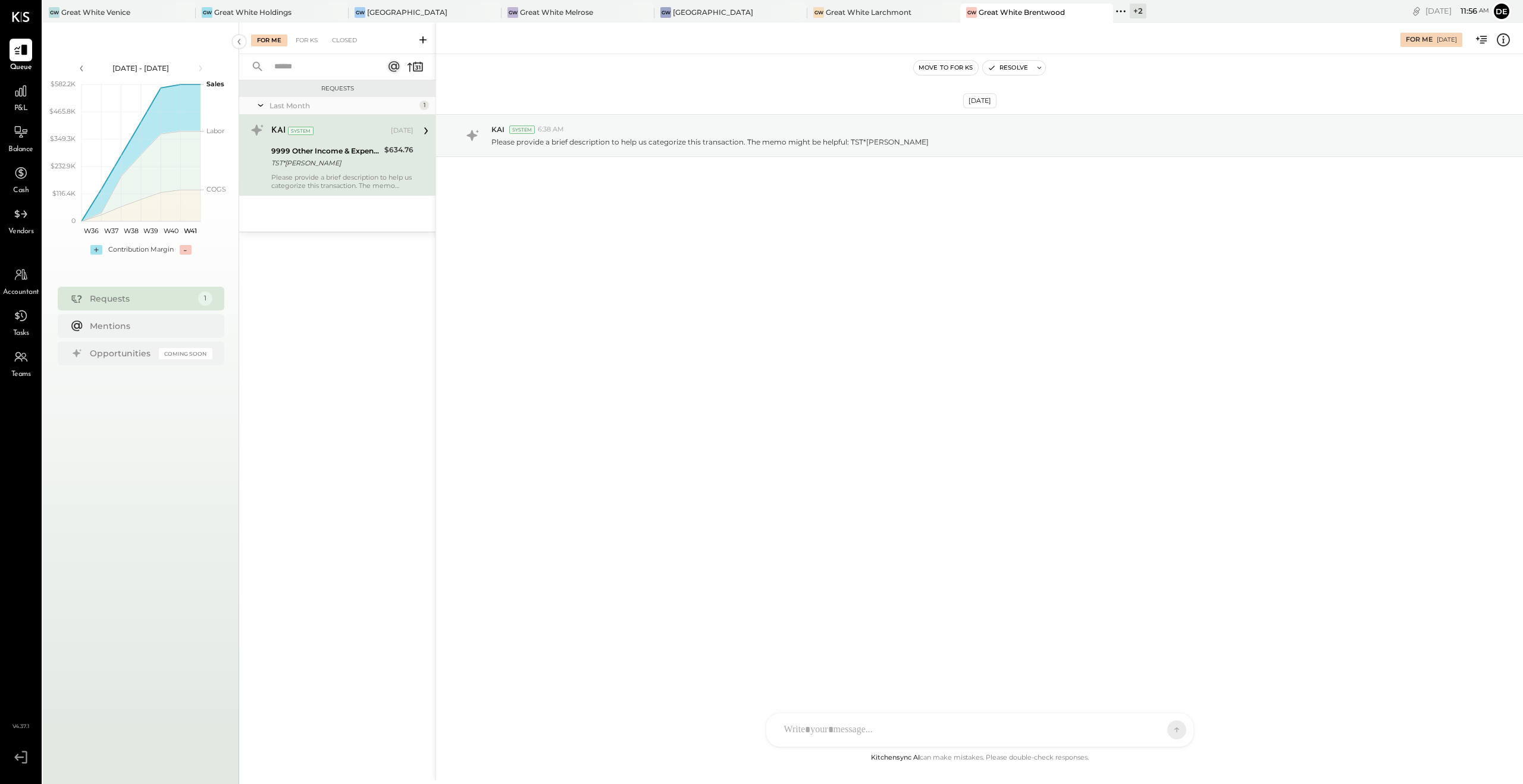
click at [856, 7] on icon at bounding box center [1121, 11] width 15 height 15
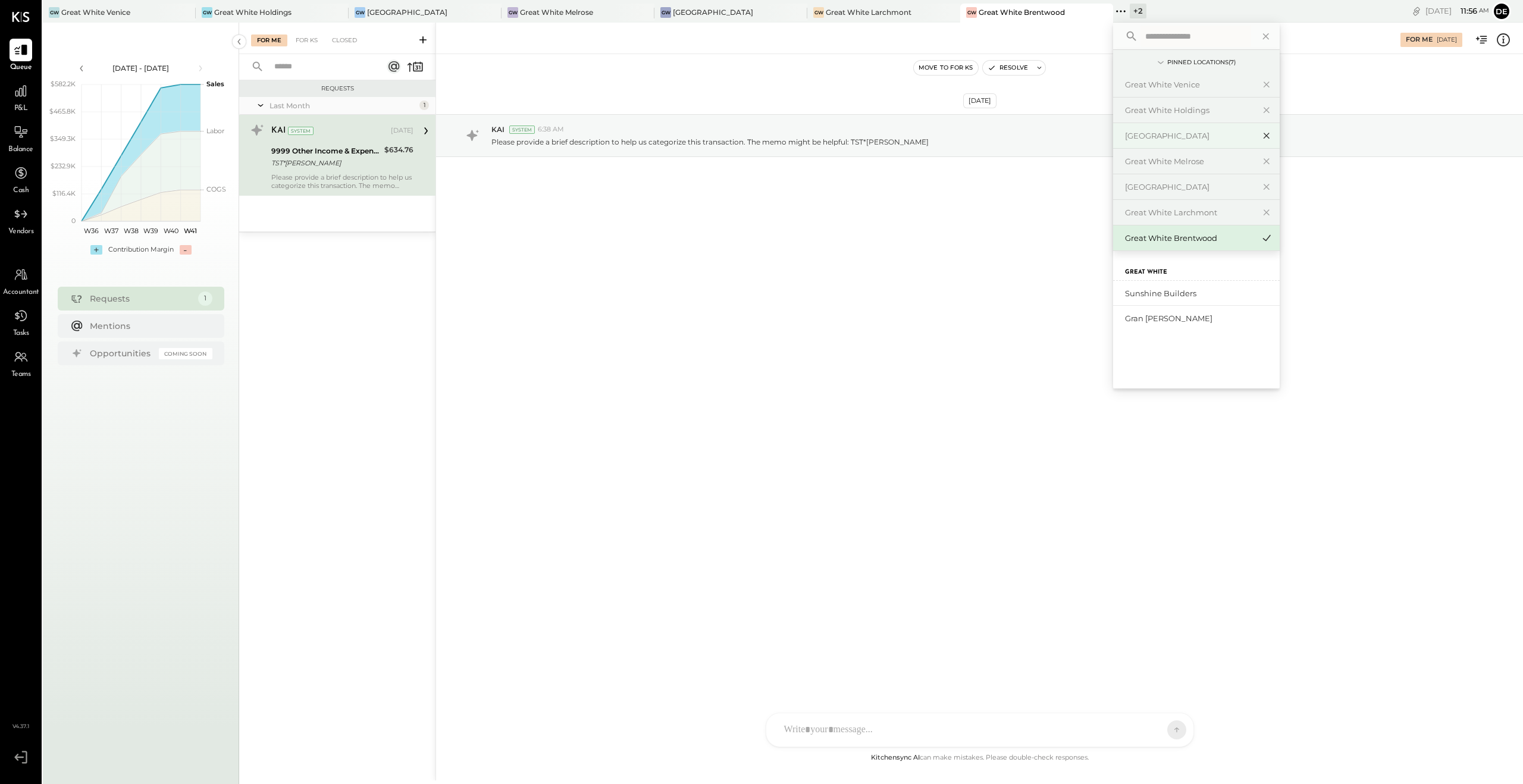
click at [856, 133] on icon at bounding box center [1266, 135] width 14 height 15
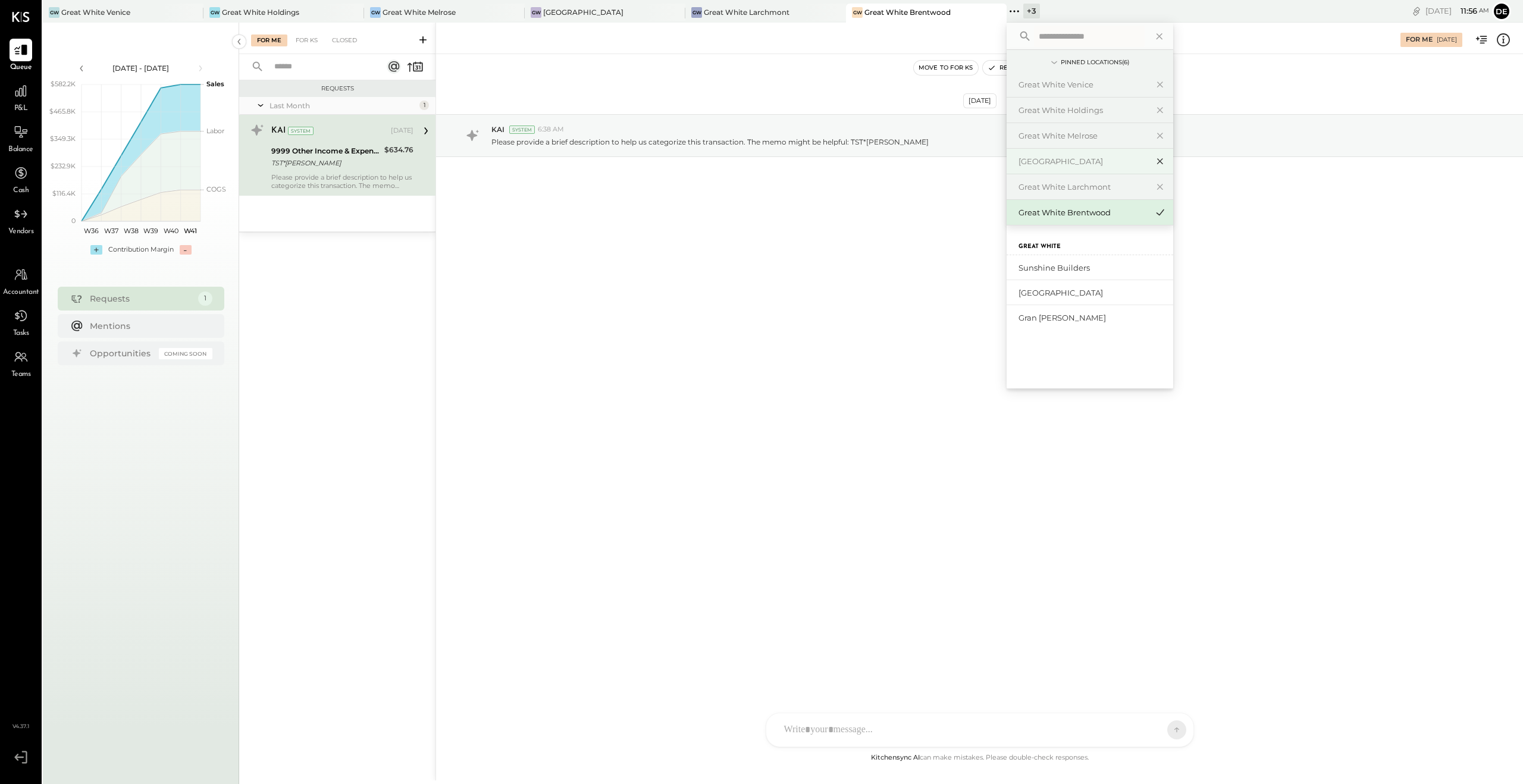
click at [856, 159] on icon at bounding box center [1160, 161] width 14 height 15
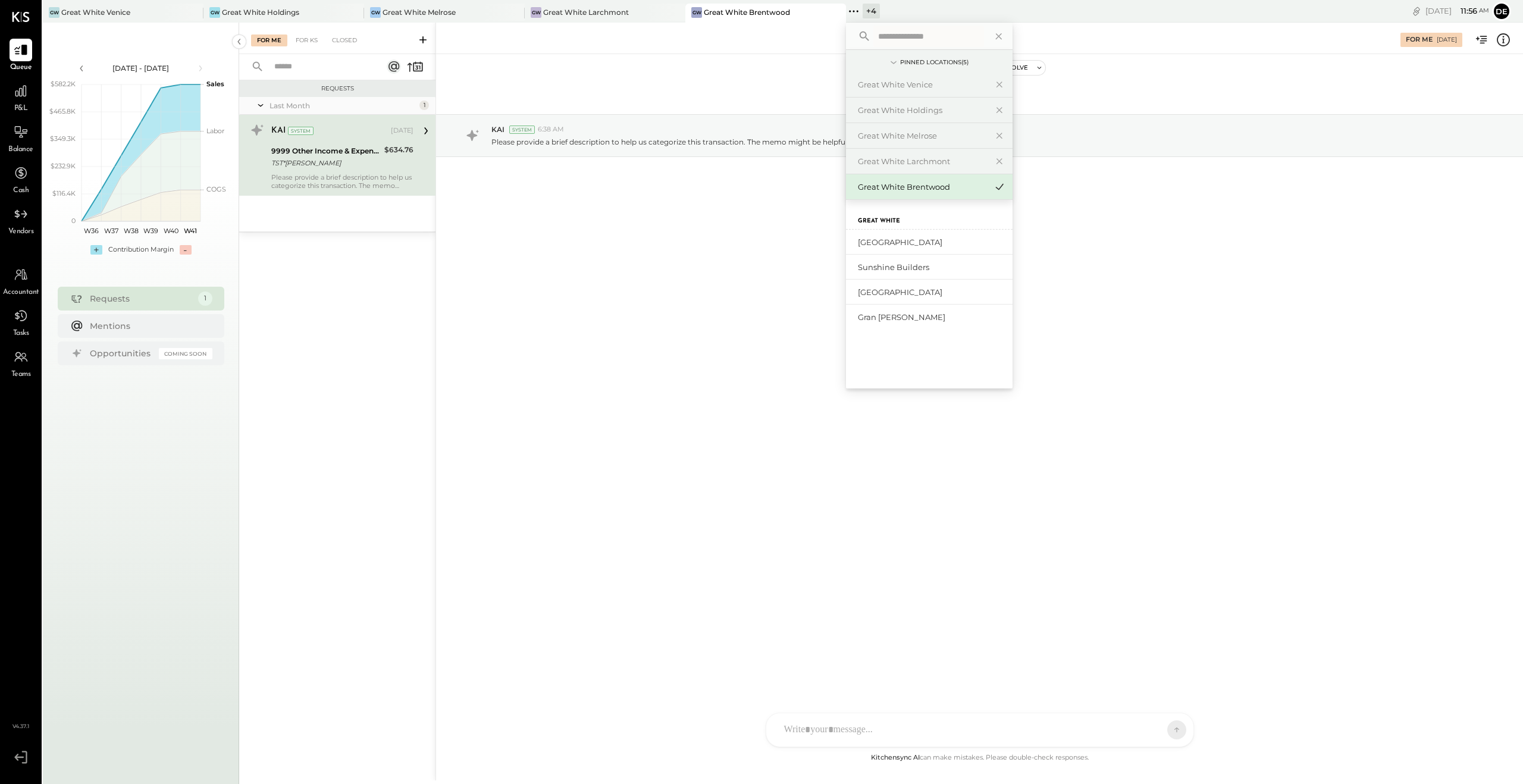
click at [683, 237] on div "[DATE] KAI System 6:38 AM Please provide a brief description to help us categor…" at bounding box center [979, 165] width 1087 height 163
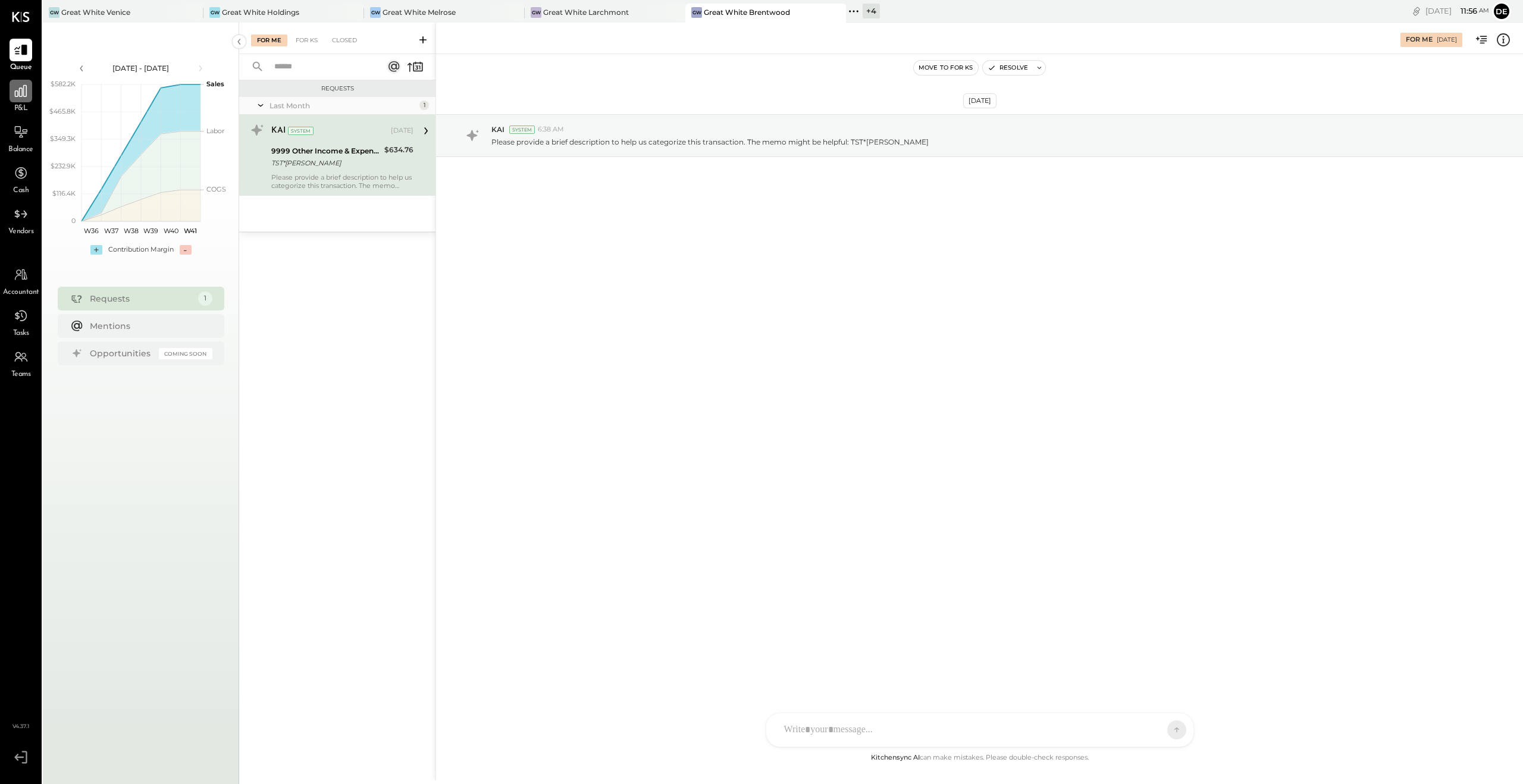
click at [23, 91] on icon at bounding box center [20, 91] width 15 height 15
